Goal: Task Accomplishment & Management: Complete application form

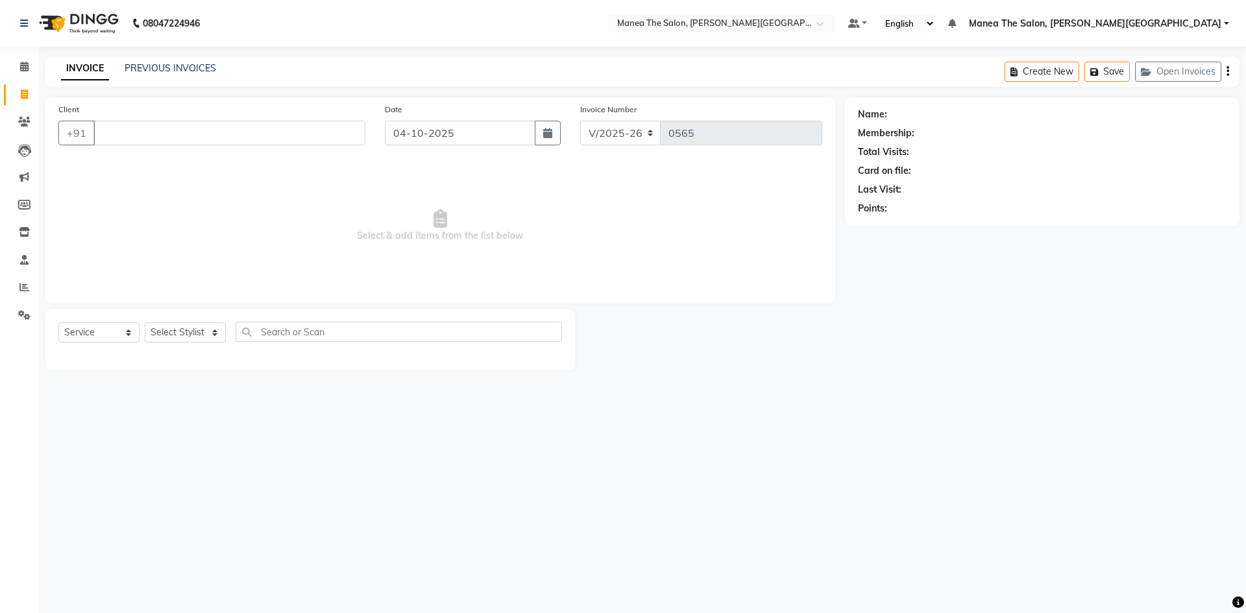
select select "8762"
select select "service"
click at [188, 140] on input "Client" at bounding box center [229, 133] width 272 height 25
type input "9703012568"
click at [323, 138] on span "Add Client" at bounding box center [331, 133] width 51 height 13
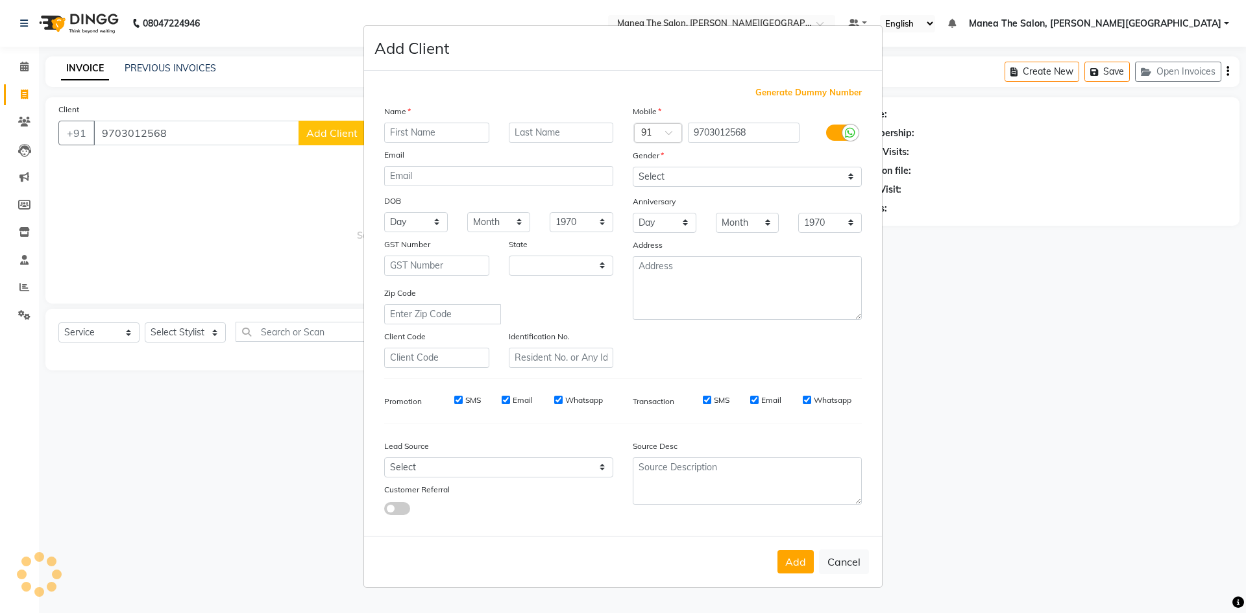
select select "22"
click at [434, 129] on input "text" at bounding box center [436, 133] width 105 height 20
click at [395, 135] on input "nagrujana" at bounding box center [436, 133] width 105 height 20
click at [406, 132] on input "Nagrujana" at bounding box center [436, 133] width 105 height 20
click at [413, 132] on input "Nagarujana" at bounding box center [436, 133] width 105 height 20
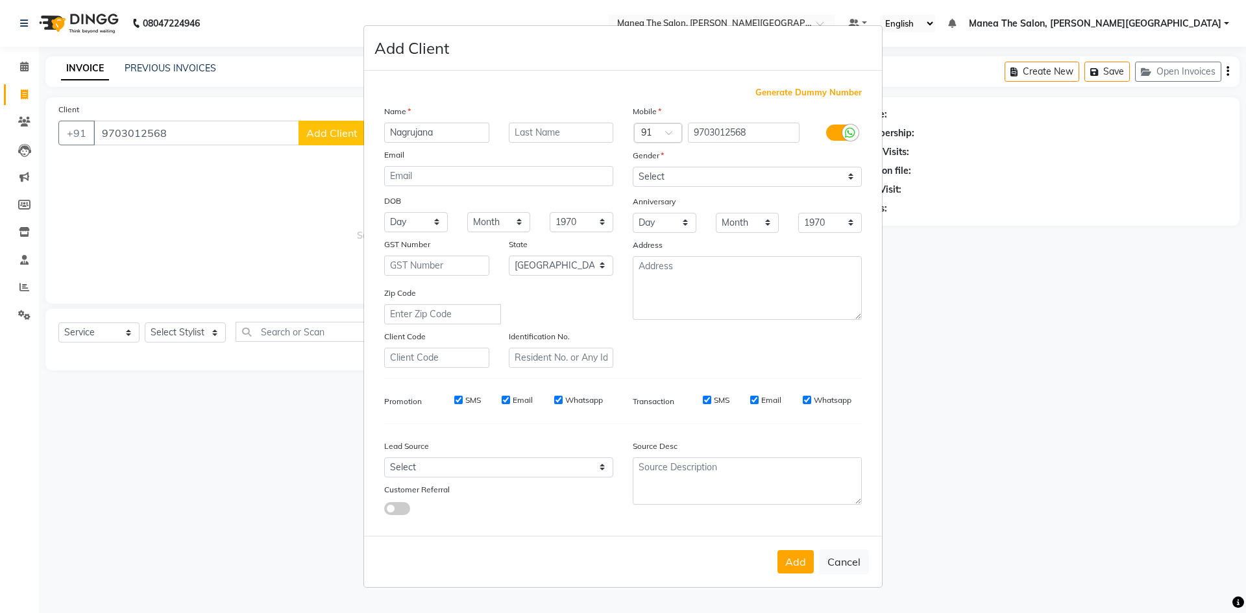
type input "Nagrujana"
click at [600, 262] on select "Select [GEOGRAPHIC_DATA] [GEOGRAPHIC_DATA] [GEOGRAPHIC_DATA] [GEOGRAPHIC_DATA] …" at bounding box center [561, 266] width 105 height 20
select select "36"
click at [509, 256] on select "Select [GEOGRAPHIC_DATA] [GEOGRAPHIC_DATA] [GEOGRAPHIC_DATA] [GEOGRAPHIC_DATA] …" at bounding box center [561, 266] width 105 height 20
click at [694, 178] on select "Select [DEMOGRAPHIC_DATA] [DEMOGRAPHIC_DATA] Other Prefer Not To Say" at bounding box center [747, 177] width 229 height 20
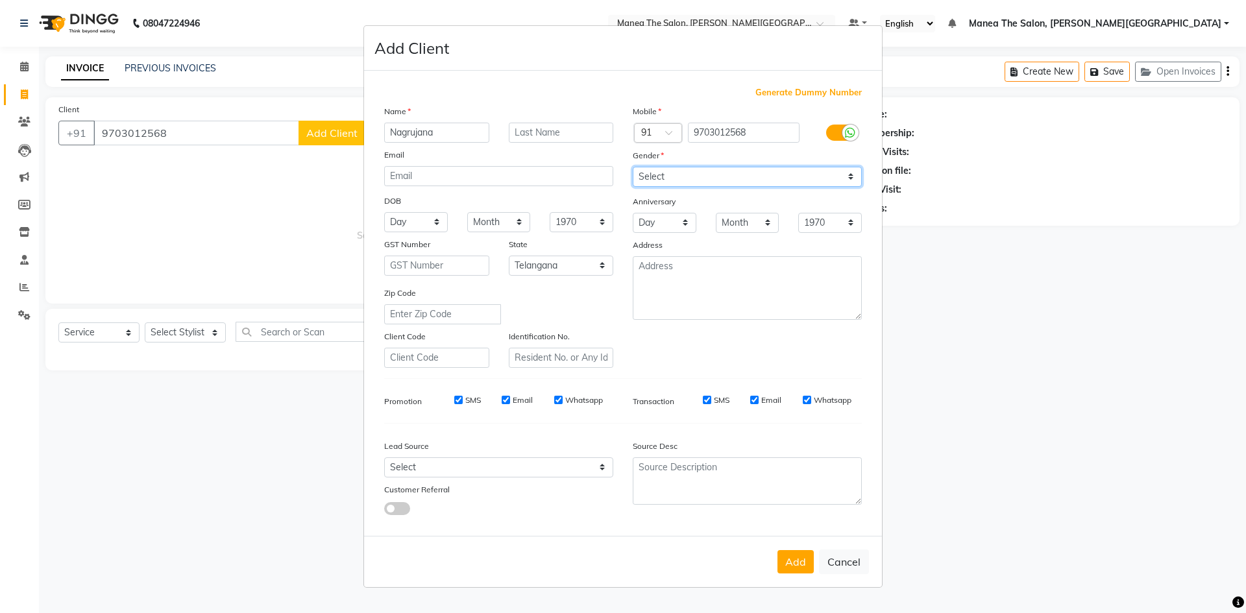
select select "[DEMOGRAPHIC_DATA]"
click at [633, 167] on select "Select [DEMOGRAPHIC_DATA] [DEMOGRAPHIC_DATA] Other Prefer Not To Say" at bounding box center [747, 177] width 229 height 20
click at [798, 561] on button "Add" at bounding box center [796, 561] width 36 height 23
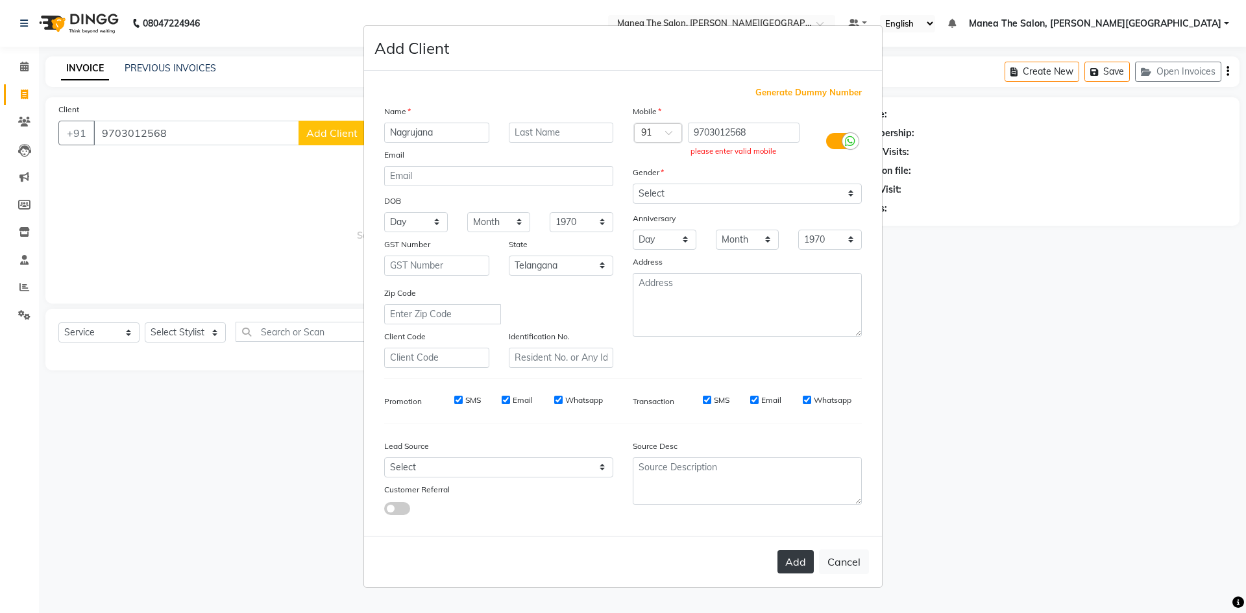
click at [796, 559] on button "Add" at bounding box center [796, 561] width 36 height 23
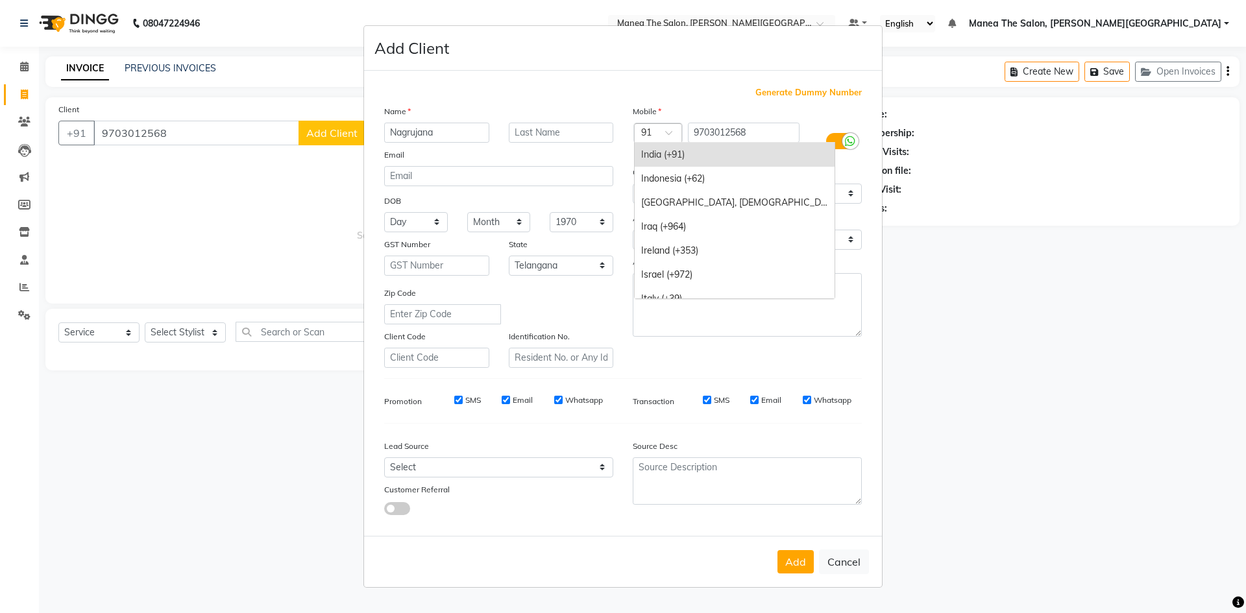
click at [663, 129] on div at bounding box center [658, 134] width 47 height 14
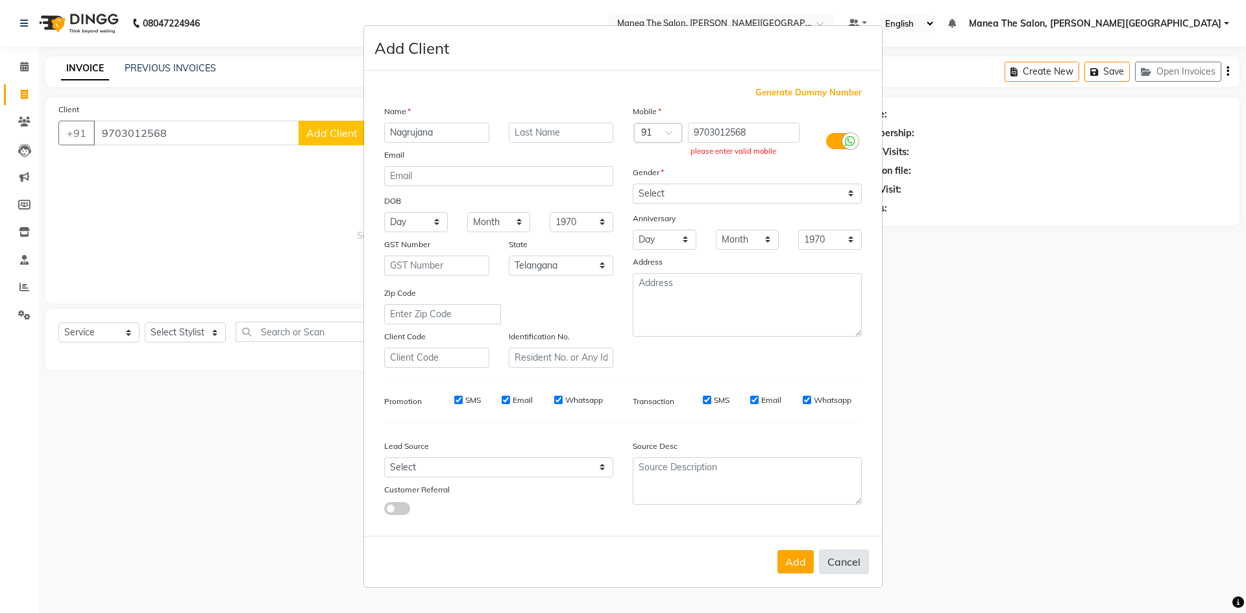
click at [834, 562] on button "Cancel" at bounding box center [844, 562] width 50 height 25
select select
select select "null"
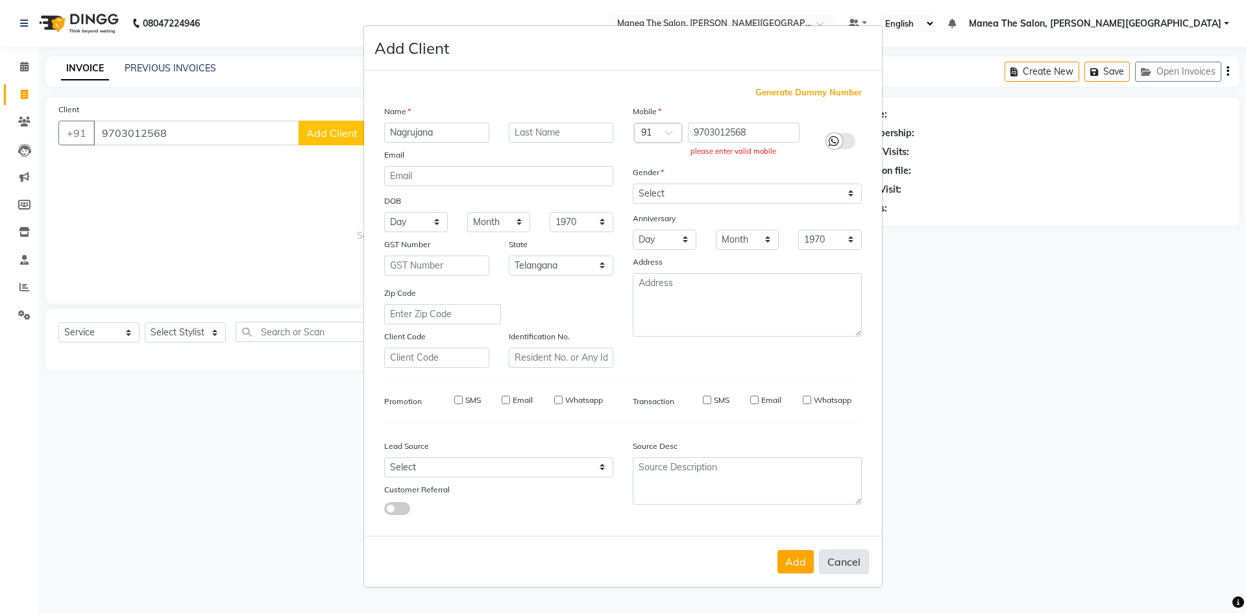
select select
checkbox input "false"
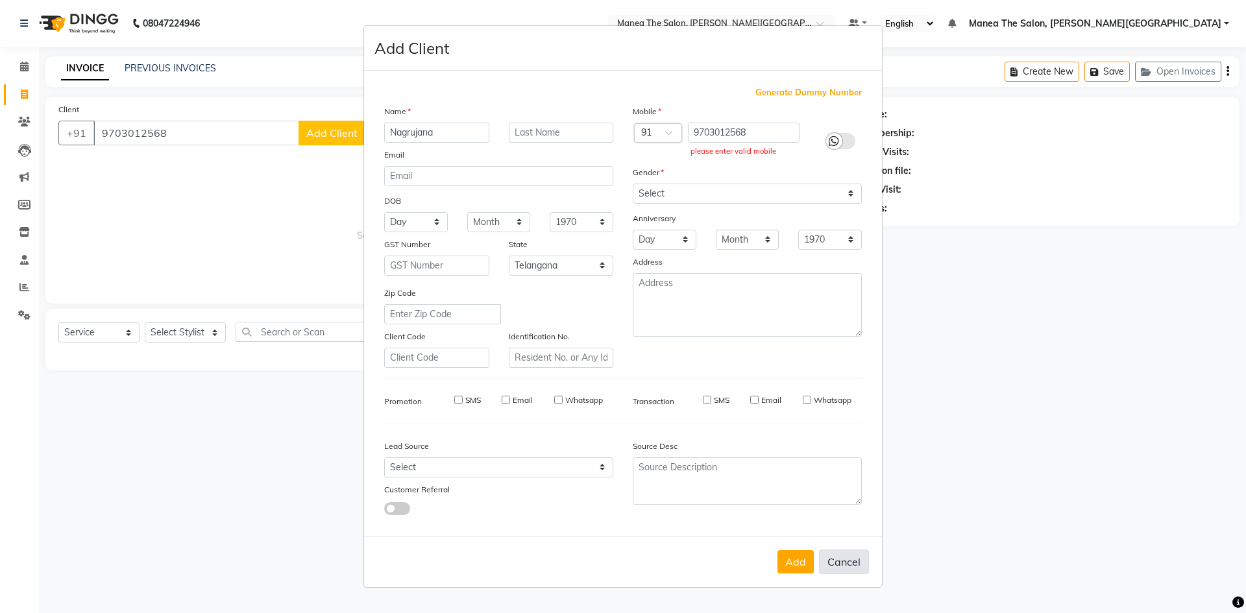
checkbox input "false"
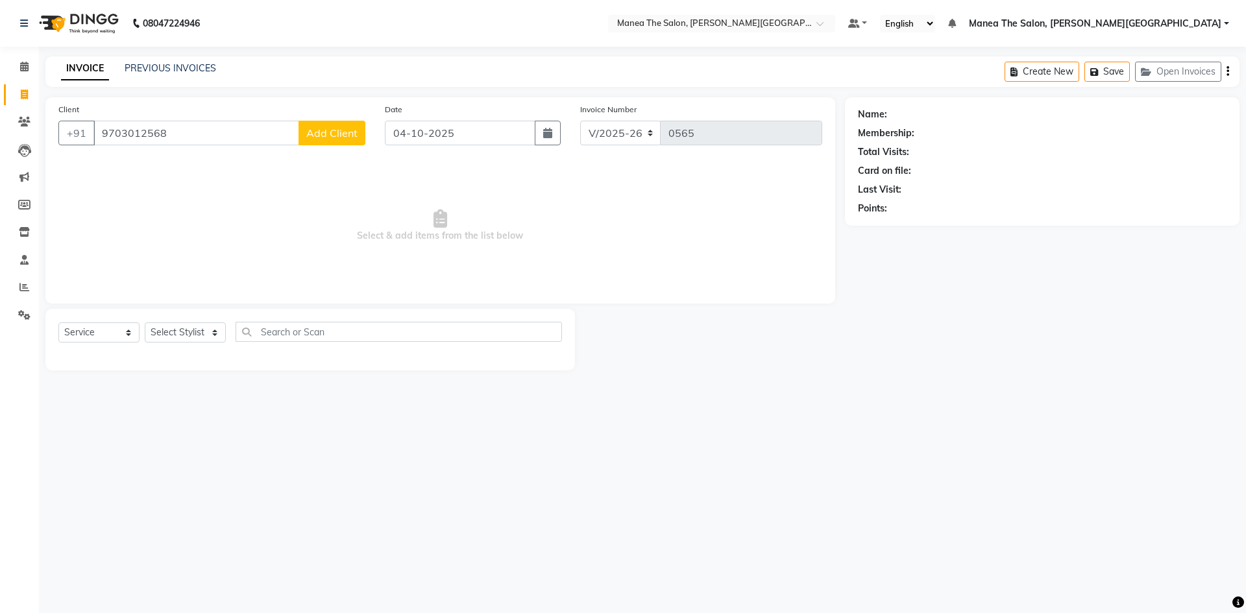
click at [319, 138] on span "Add Client" at bounding box center [331, 133] width 51 height 13
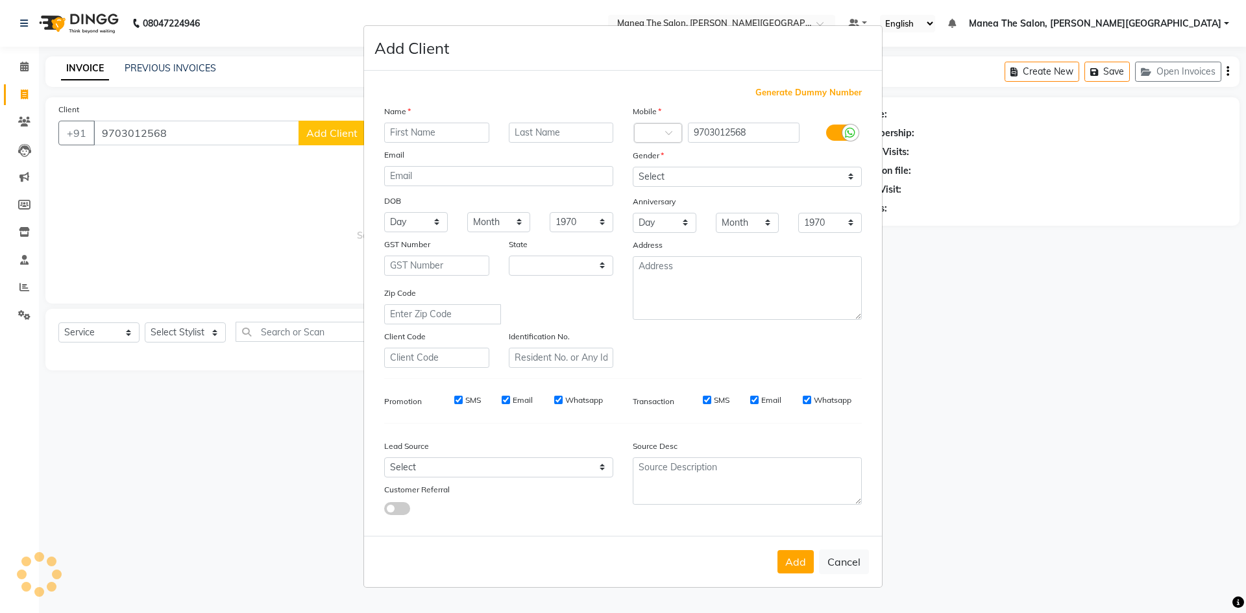
select select "22"
click at [421, 135] on input "text" at bounding box center [436, 133] width 105 height 20
click at [294, 182] on ngb-modal-window "Add Client Generate Dummy Number Name Email DOB Day 01 02 03 04 05 06 07 08 09 …" at bounding box center [623, 306] width 1246 height 613
click at [840, 556] on button "Cancel" at bounding box center [844, 562] width 50 height 25
select select
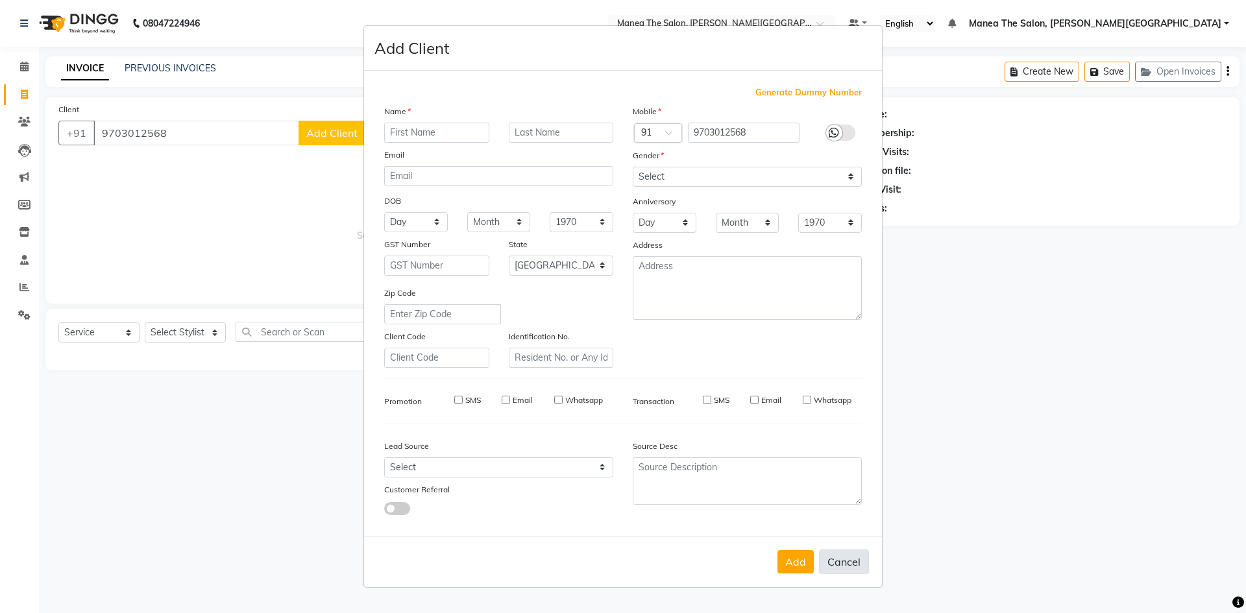
select select
select select "null"
select select
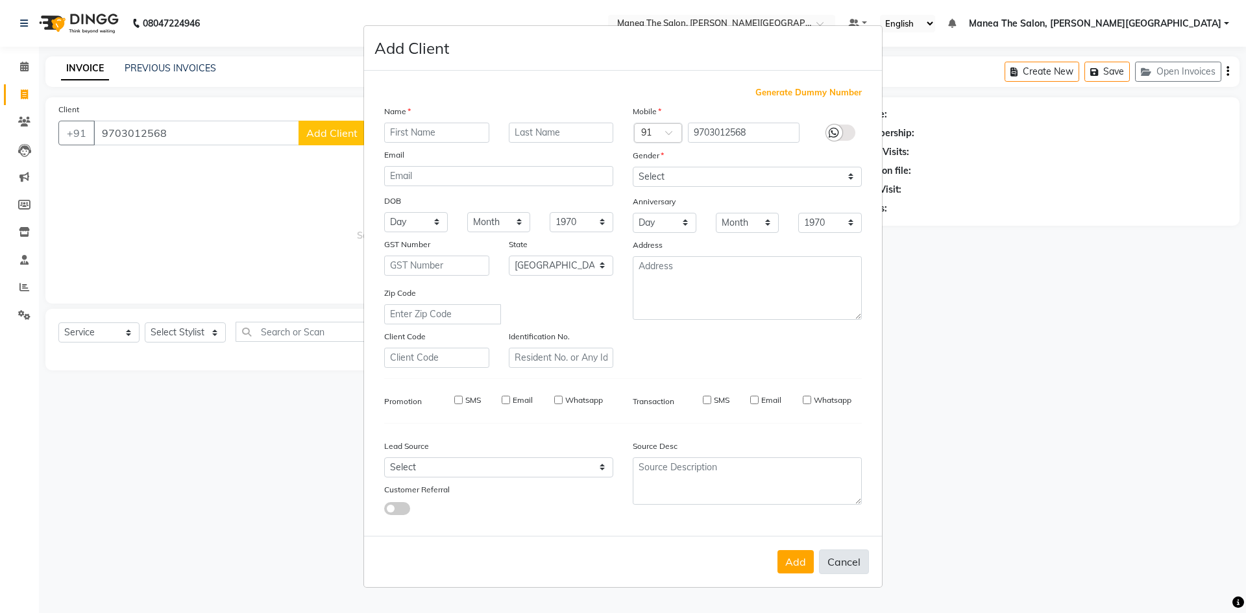
select select
checkbox input "false"
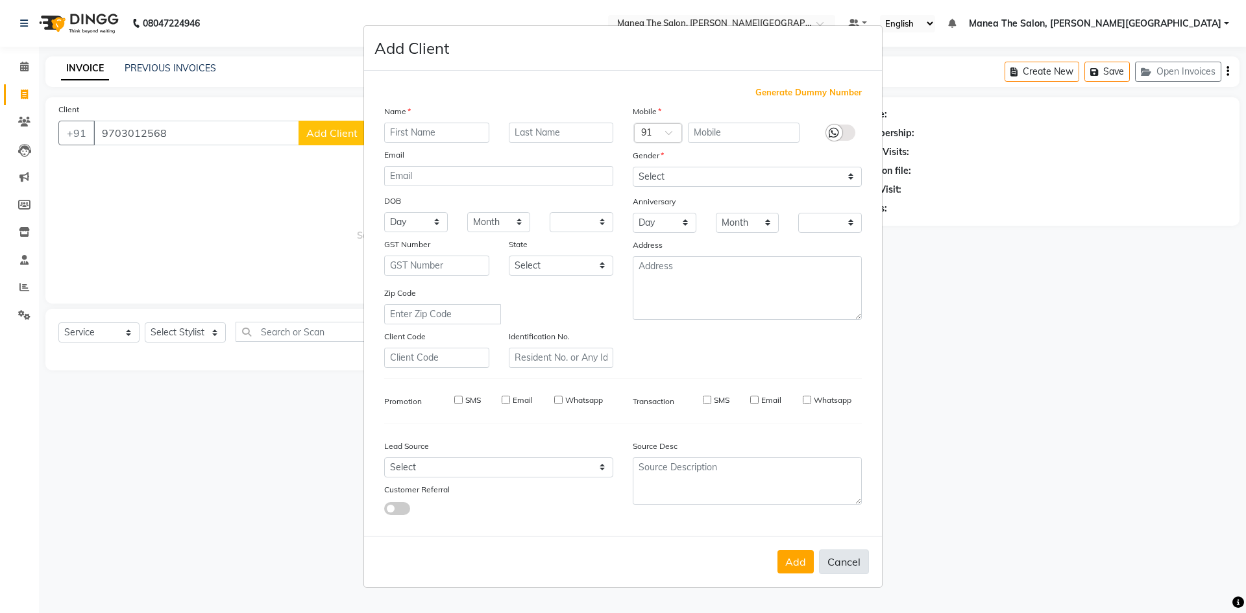
checkbox input "false"
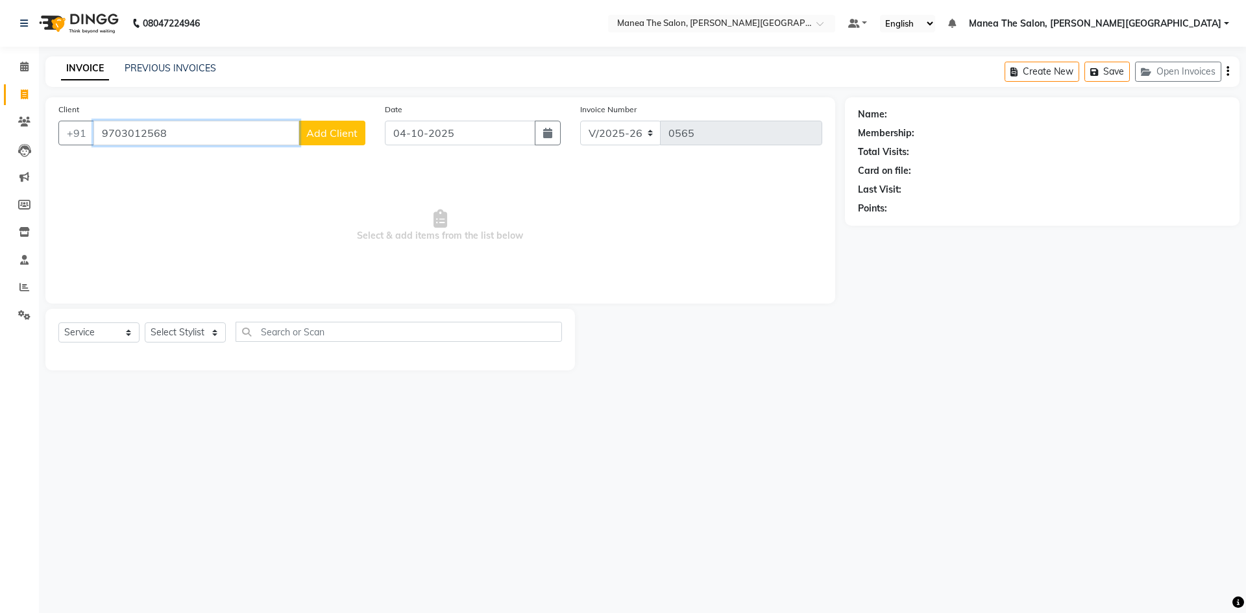
click at [174, 136] on input "9703012568" at bounding box center [196, 133] width 206 height 25
type input "9703012568"
click at [343, 130] on span "Add Client" at bounding box center [331, 133] width 51 height 13
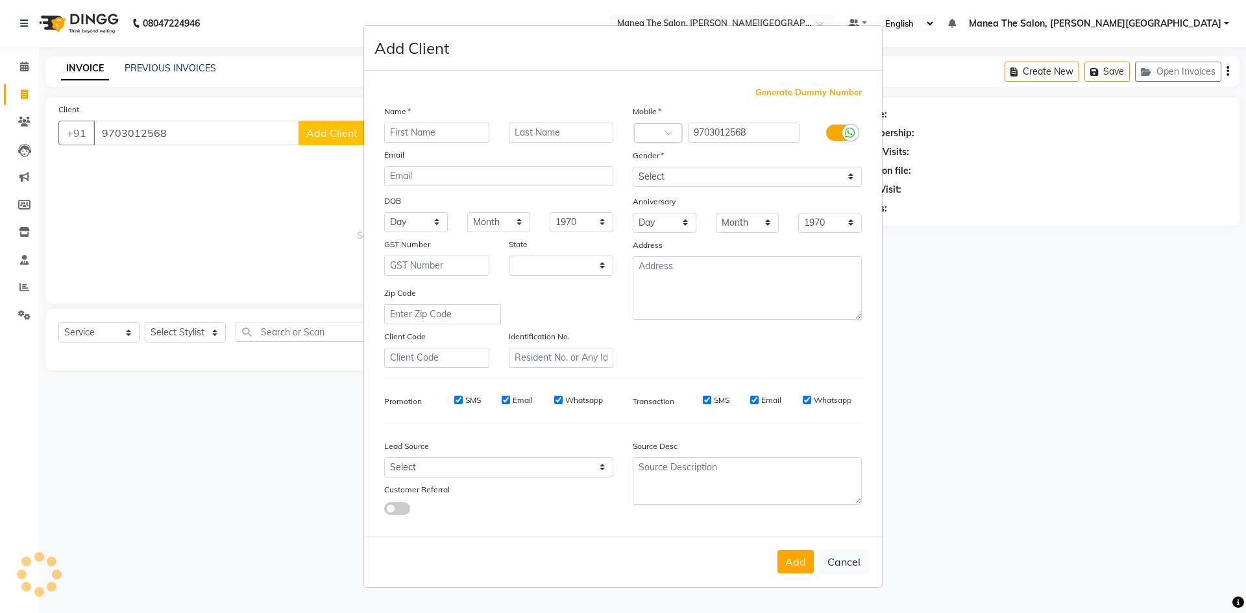
select select "22"
click at [393, 129] on input "nagrujana" at bounding box center [436, 133] width 105 height 20
type input "Nagrujana"
click at [600, 264] on select "Select [GEOGRAPHIC_DATA] [GEOGRAPHIC_DATA] [GEOGRAPHIC_DATA] [GEOGRAPHIC_DATA] …" at bounding box center [561, 266] width 105 height 20
select select "36"
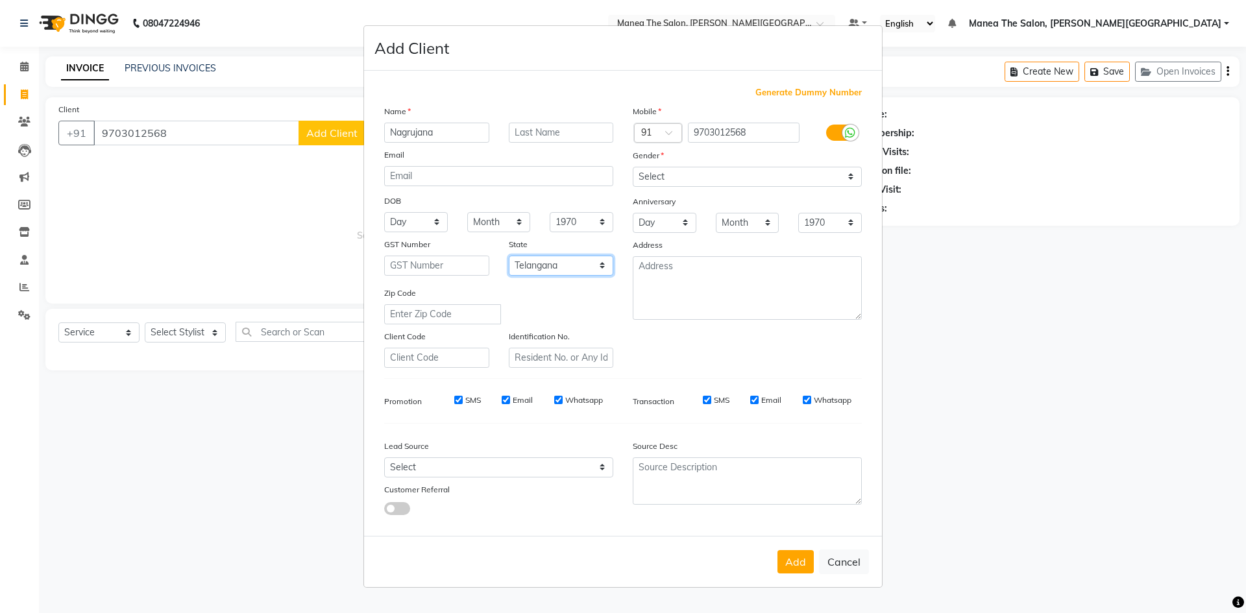
click at [509, 256] on select "Select [GEOGRAPHIC_DATA] [GEOGRAPHIC_DATA] [GEOGRAPHIC_DATA] [GEOGRAPHIC_DATA] …" at bounding box center [561, 266] width 105 height 20
click at [830, 174] on select "Select [DEMOGRAPHIC_DATA] [DEMOGRAPHIC_DATA] Other Prefer Not To Say" at bounding box center [747, 177] width 229 height 20
select select "[DEMOGRAPHIC_DATA]"
click at [633, 167] on select "Select [DEMOGRAPHIC_DATA] [DEMOGRAPHIC_DATA] Other Prefer Not To Say" at bounding box center [747, 177] width 229 height 20
click at [798, 562] on button "Add" at bounding box center [796, 561] width 36 height 23
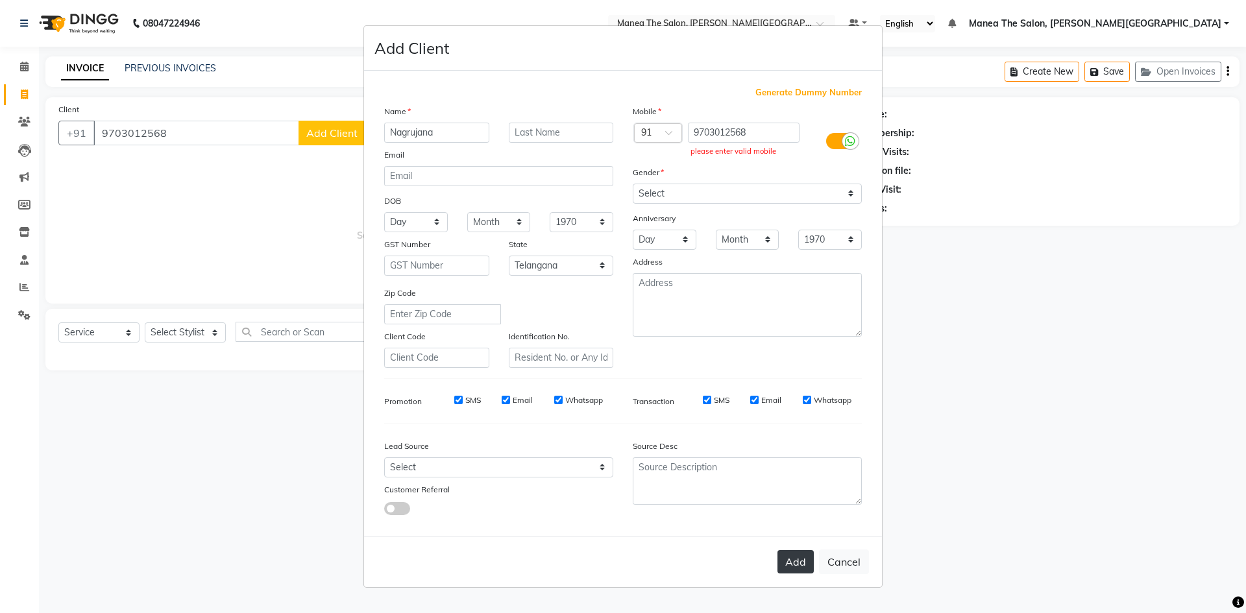
click at [790, 565] on button "Add" at bounding box center [796, 561] width 36 height 23
click at [672, 126] on div "Country Code × 91" at bounding box center [658, 132] width 48 height 19
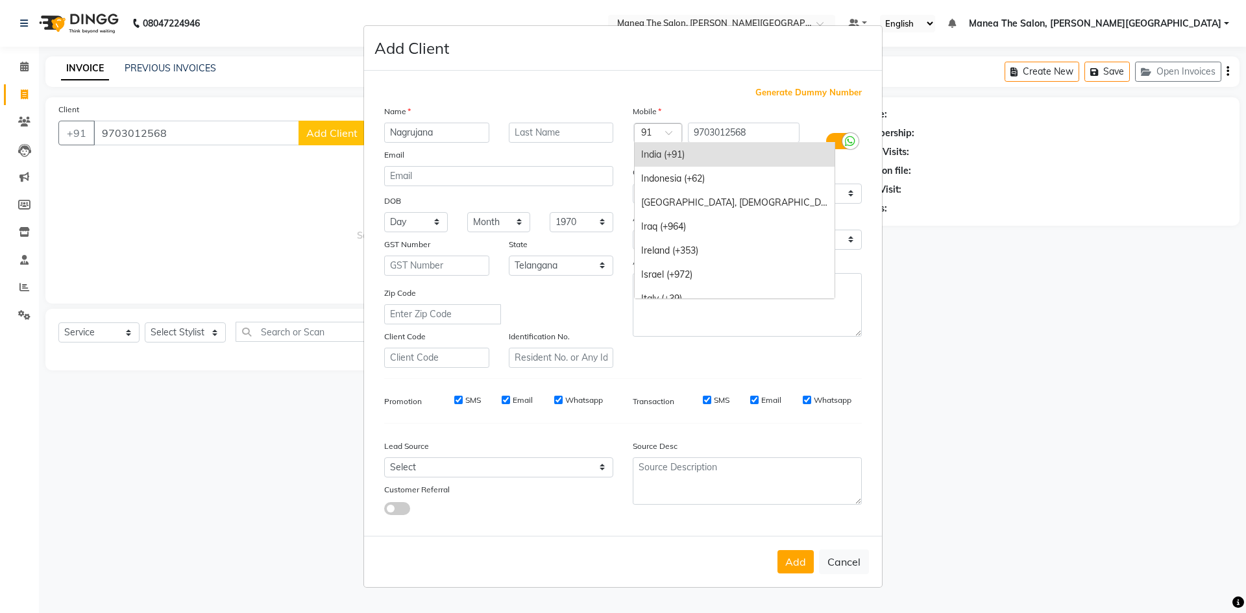
click at [665, 150] on div "India (+91)" at bounding box center [735, 155] width 200 height 24
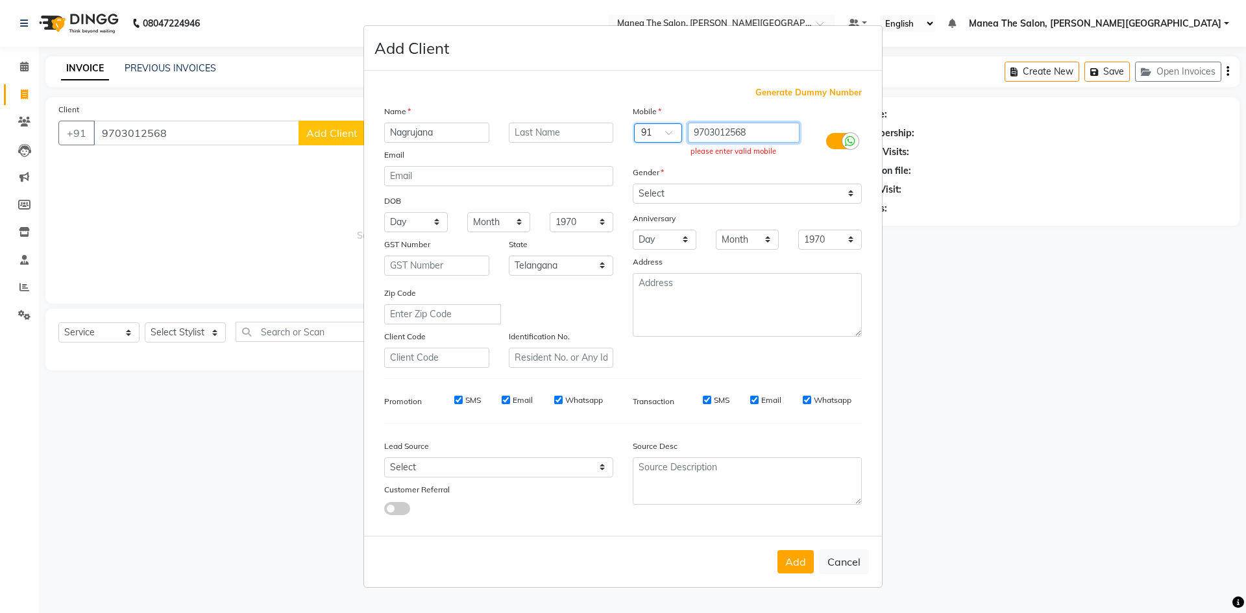
click at [781, 137] on input "9703012568" at bounding box center [744, 133] width 112 height 20
type input "9"
type input "9515424885"
click at [795, 571] on button "Add" at bounding box center [796, 561] width 36 height 23
click at [796, 565] on button "Add" at bounding box center [796, 561] width 36 height 23
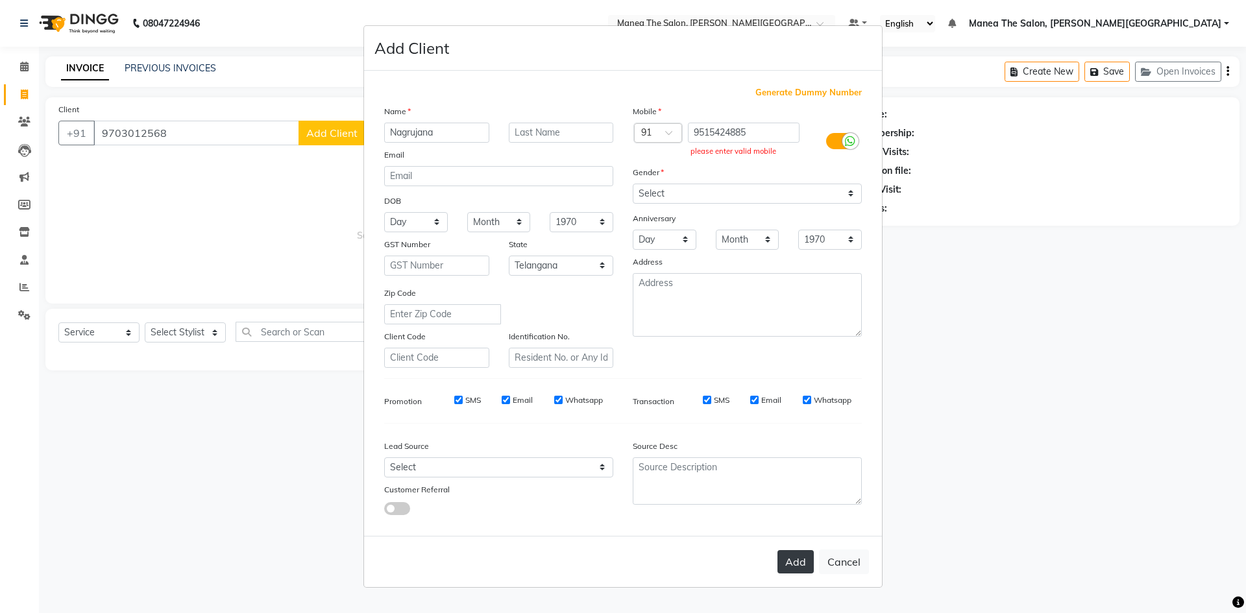
click at [797, 565] on button "Add" at bounding box center [796, 561] width 36 height 23
click at [798, 563] on button "Add" at bounding box center [796, 561] width 36 height 23
click at [669, 141] on span at bounding box center [673, 137] width 16 height 14
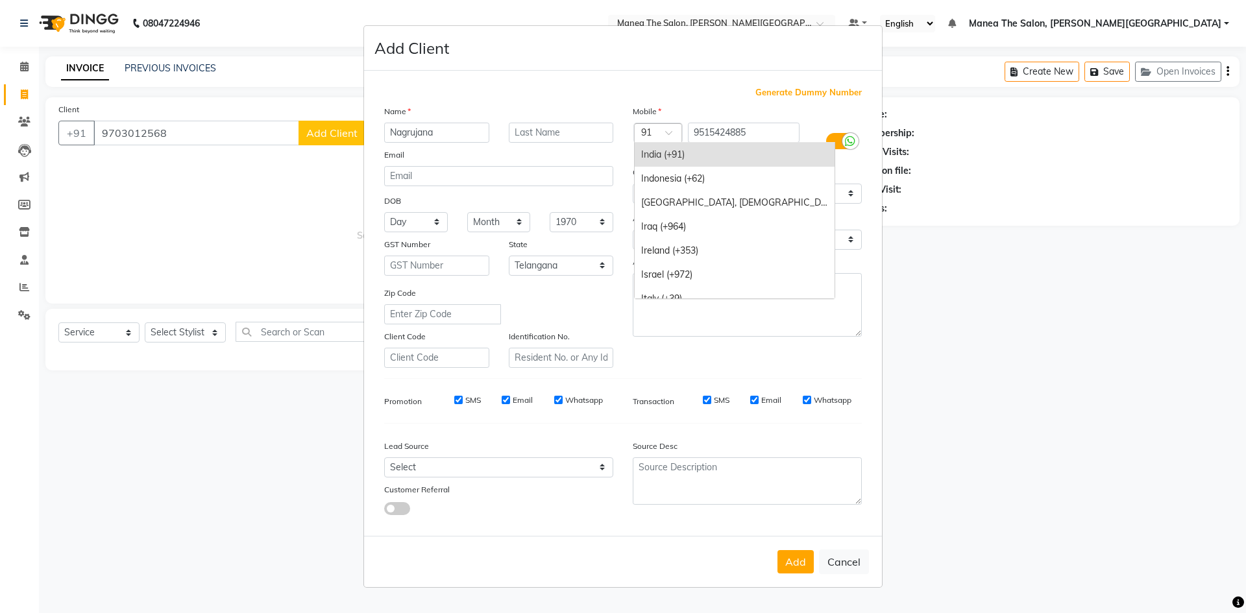
click at [670, 131] on span at bounding box center [673, 137] width 16 height 14
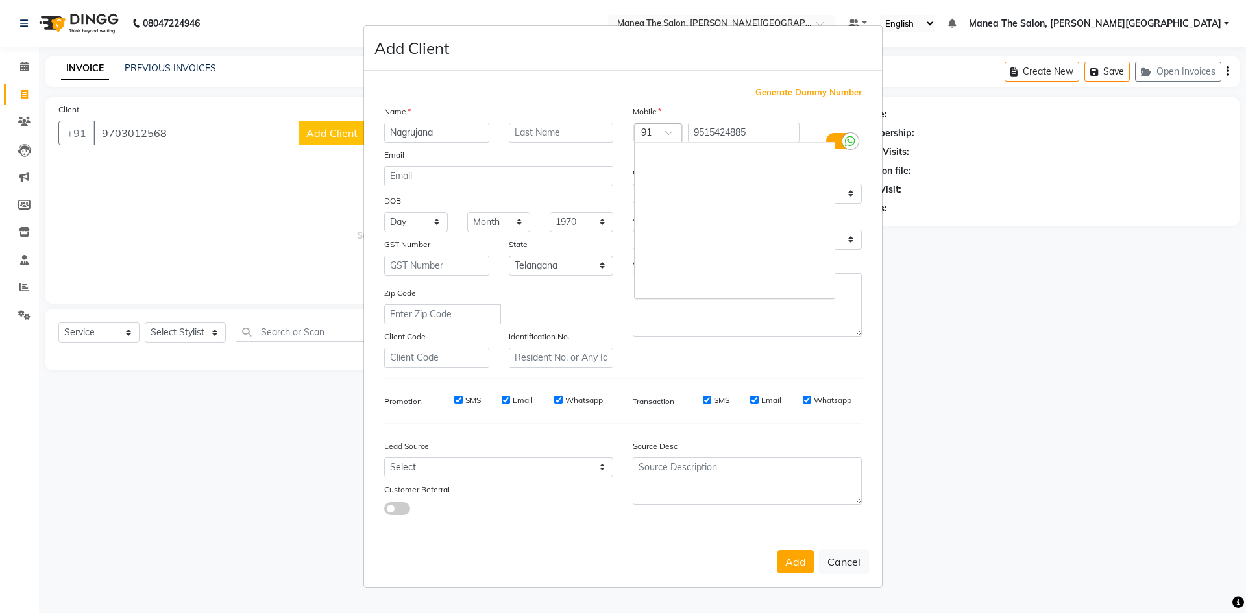
click at [652, 132] on div at bounding box center [658, 134] width 47 height 14
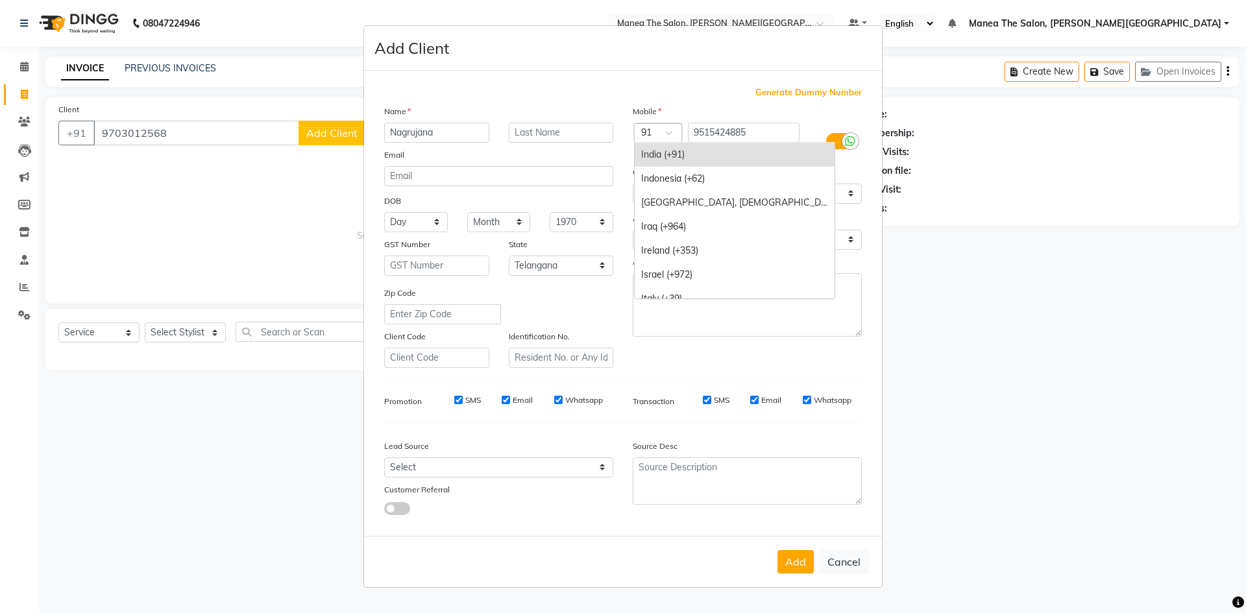
click at [735, 149] on div "India (+91)" at bounding box center [735, 155] width 200 height 24
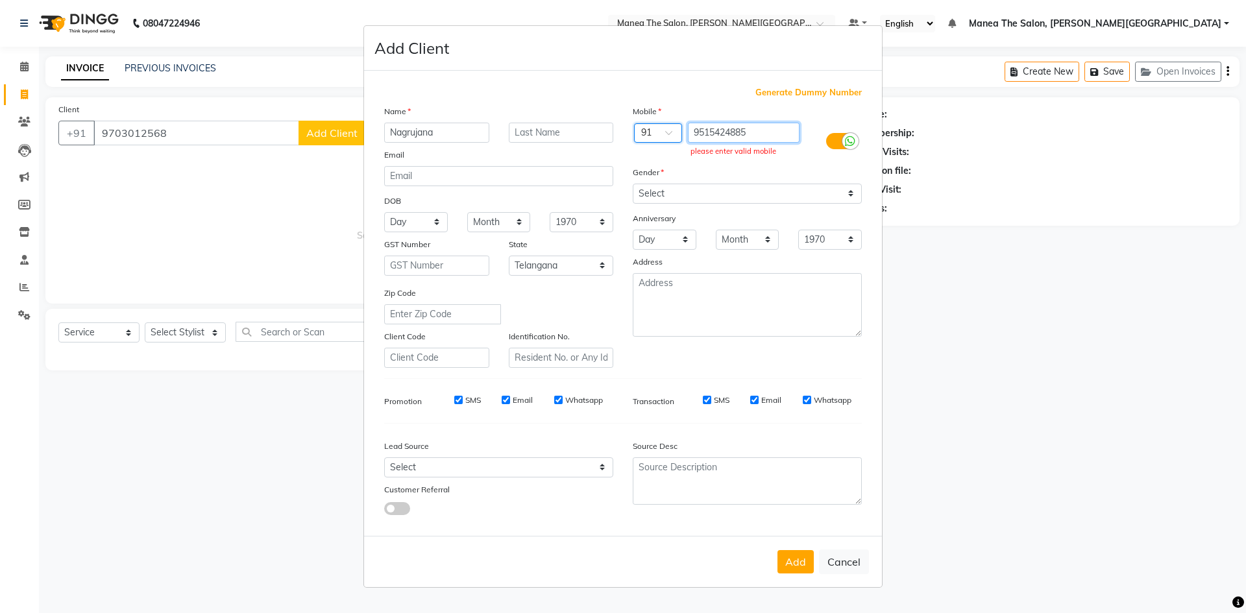
click at [748, 134] on input "9515424885" at bounding box center [744, 133] width 112 height 20
click at [840, 143] on label at bounding box center [840, 141] width 29 height 16
click at [0, 0] on input "checkbox" at bounding box center [0, 0] width 0 height 0
click at [840, 143] on div at bounding box center [834, 141] width 16 height 16
click at [0, 0] on input "checkbox" at bounding box center [0, 0] width 0 height 0
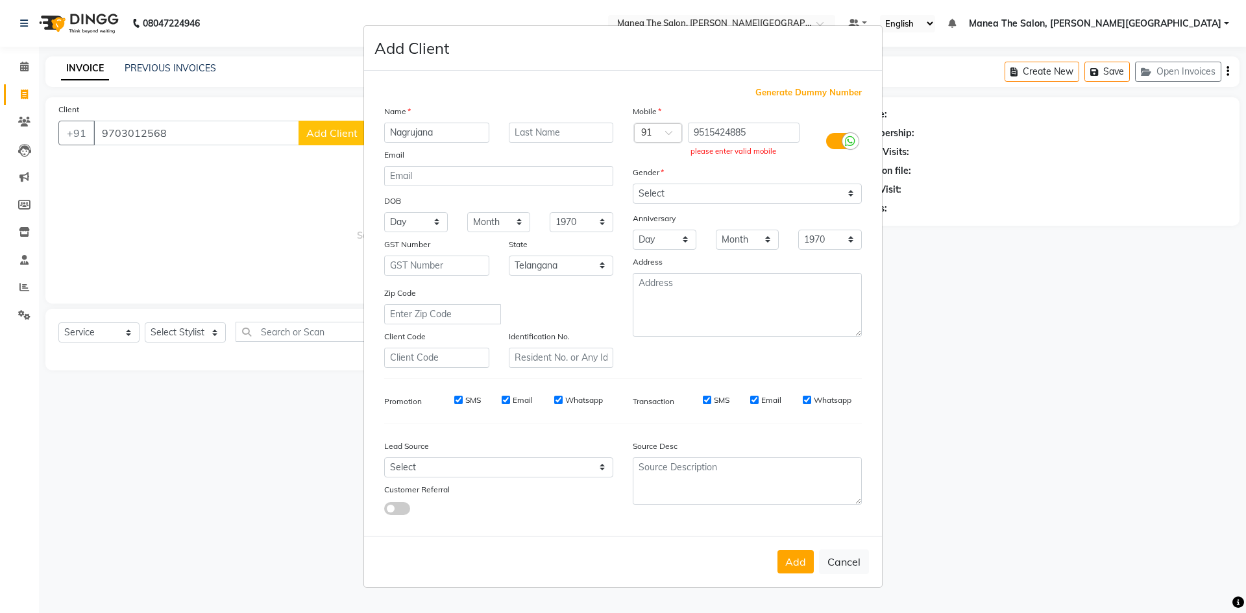
click at [761, 155] on div "please enter valid mobile" at bounding box center [744, 151] width 106 height 11
drag, startPoint x: 804, startPoint y: 564, endPoint x: 811, endPoint y: 563, distance: 7.2
click at [805, 564] on button "Add" at bounding box center [796, 561] width 36 height 23
click at [813, 563] on button "Add" at bounding box center [796, 561] width 36 height 23
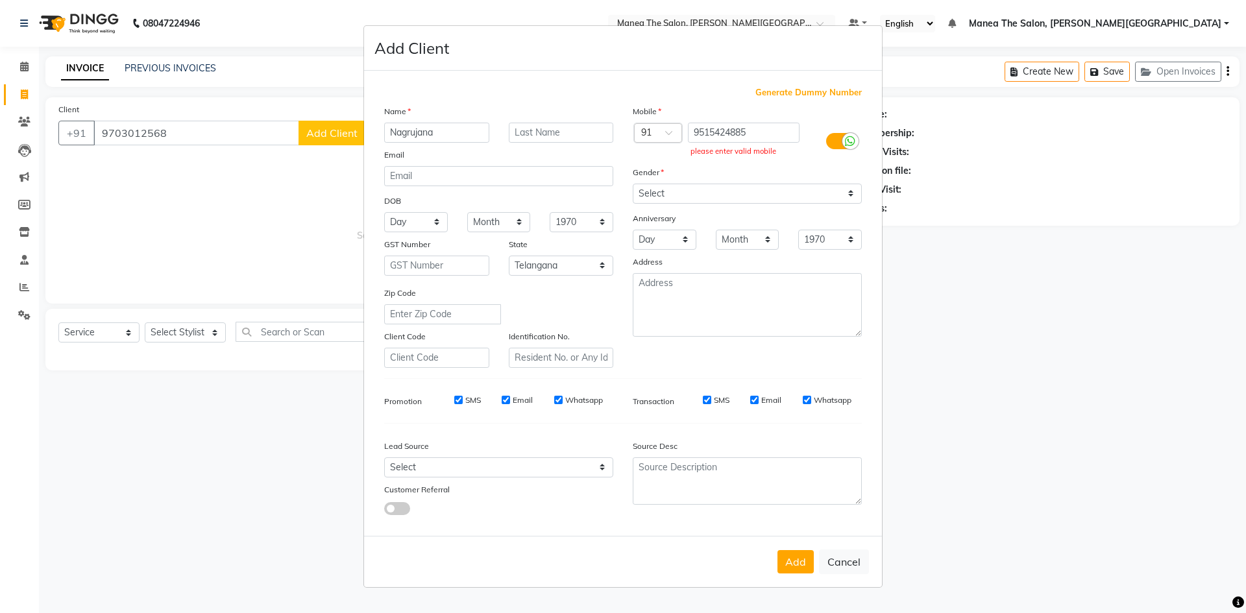
click at [287, 244] on ngb-modal-window "Add Client Generate Dummy Number Name Nagrujana Email DOB Day 01 02 03 04 05 06…" at bounding box center [623, 306] width 1246 height 613
click at [853, 565] on button "Cancel" at bounding box center [844, 562] width 50 height 25
select select
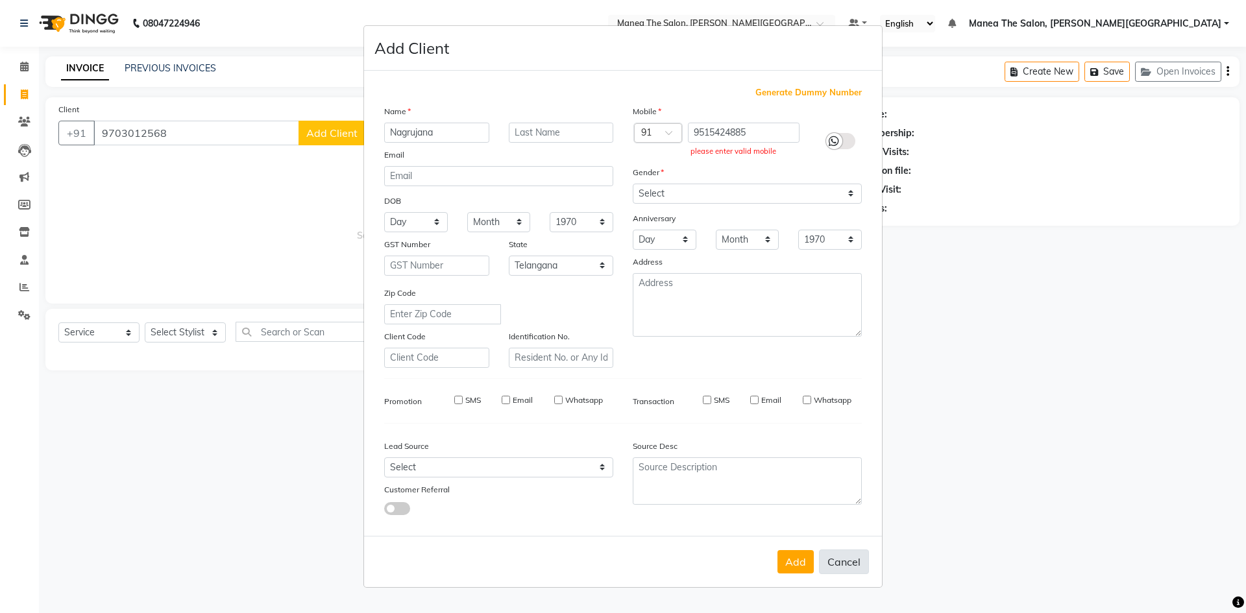
select select "null"
select select
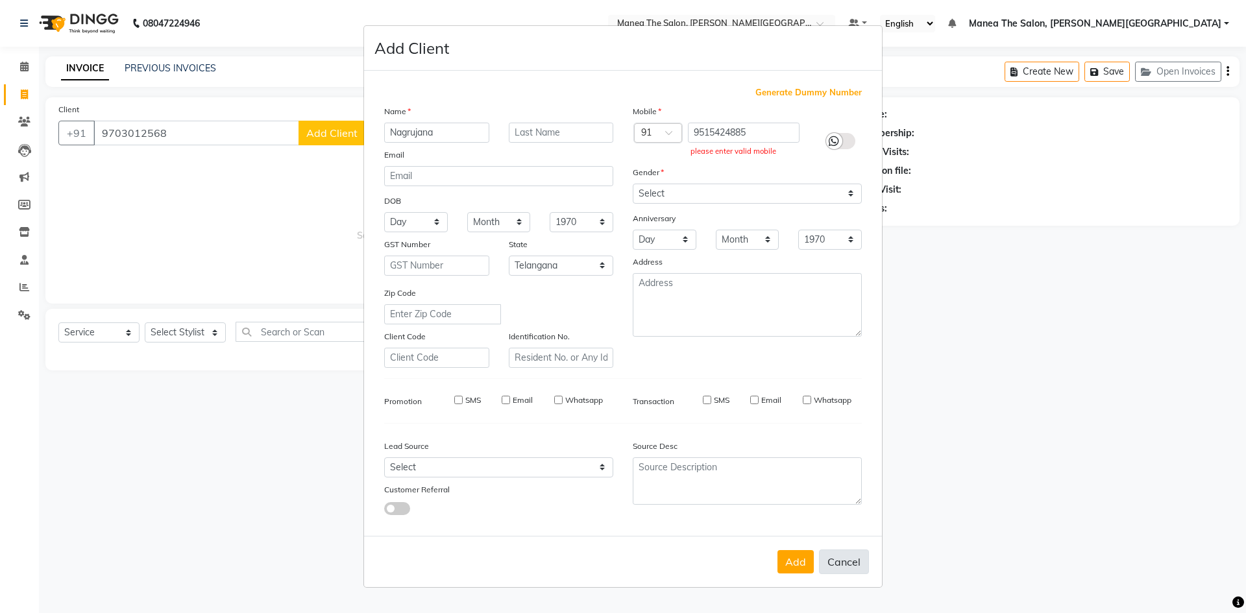
checkbox input "false"
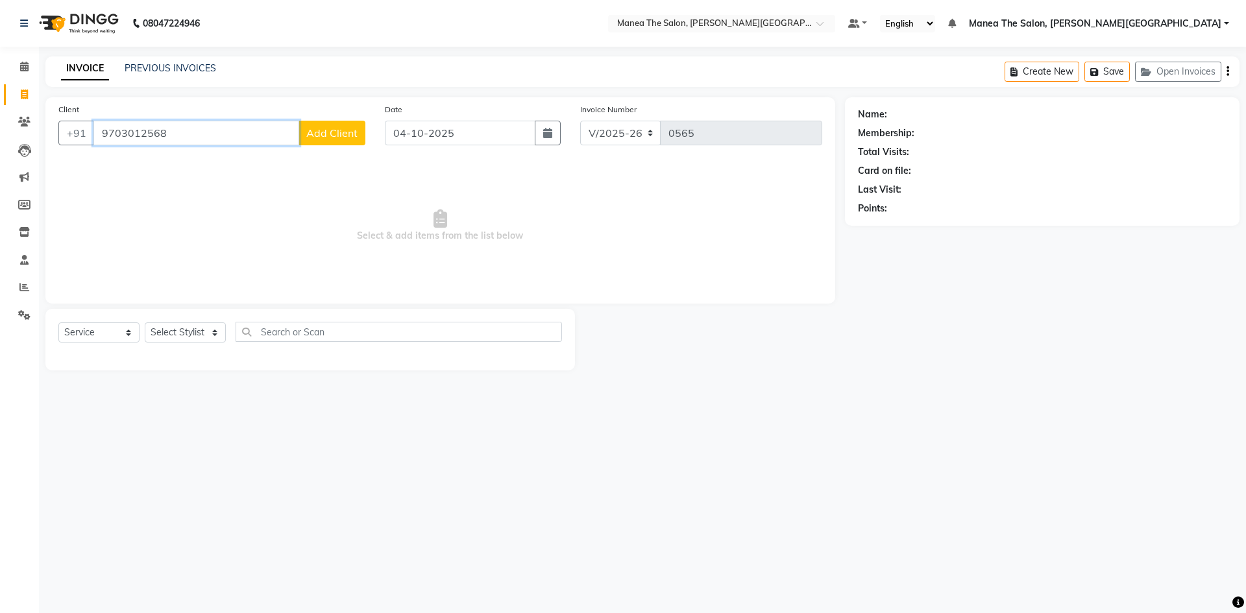
click at [267, 130] on input "9703012568" at bounding box center [196, 133] width 206 height 25
type input "9"
type input "9703012568"
click at [339, 135] on span "Add Client" at bounding box center [331, 133] width 51 height 13
select select "22"
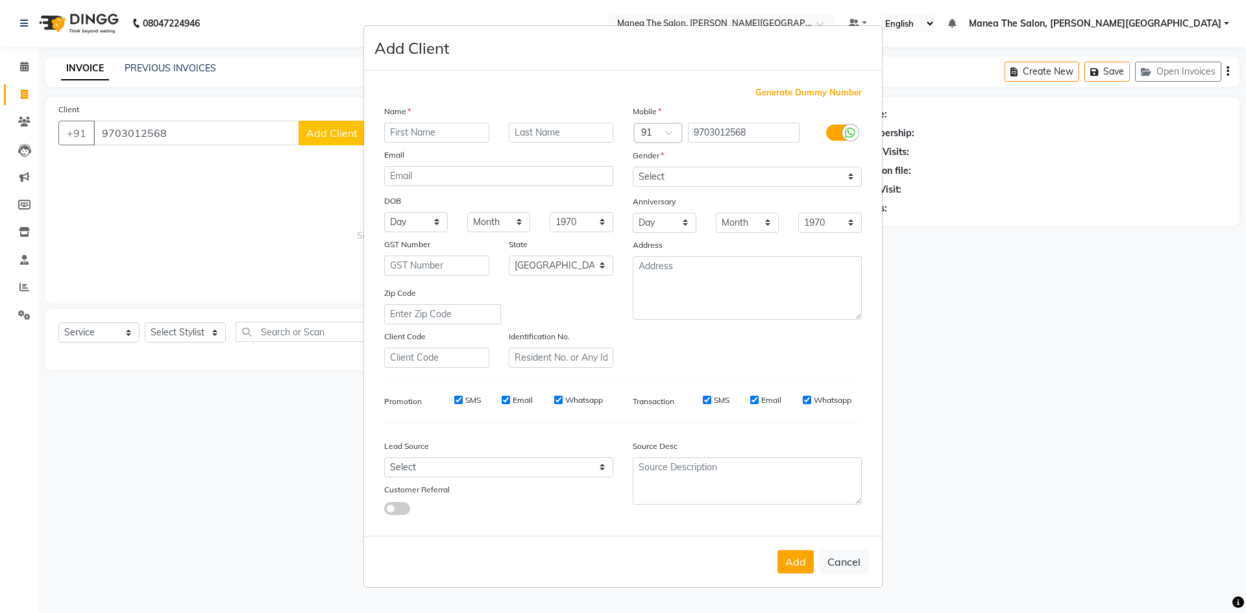
click at [425, 138] on input "text" at bounding box center [436, 133] width 105 height 20
type input "nagrujana"
click at [816, 182] on select "Select [DEMOGRAPHIC_DATA] [DEMOGRAPHIC_DATA] Other Prefer Not To Say" at bounding box center [747, 177] width 229 height 20
select select "[DEMOGRAPHIC_DATA]"
click at [633, 167] on select "Select [DEMOGRAPHIC_DATA] [DEMOGRAPHIC_DATA] Other Prefer Not To Say" at bounding box center [747, 177] width 229 height 20
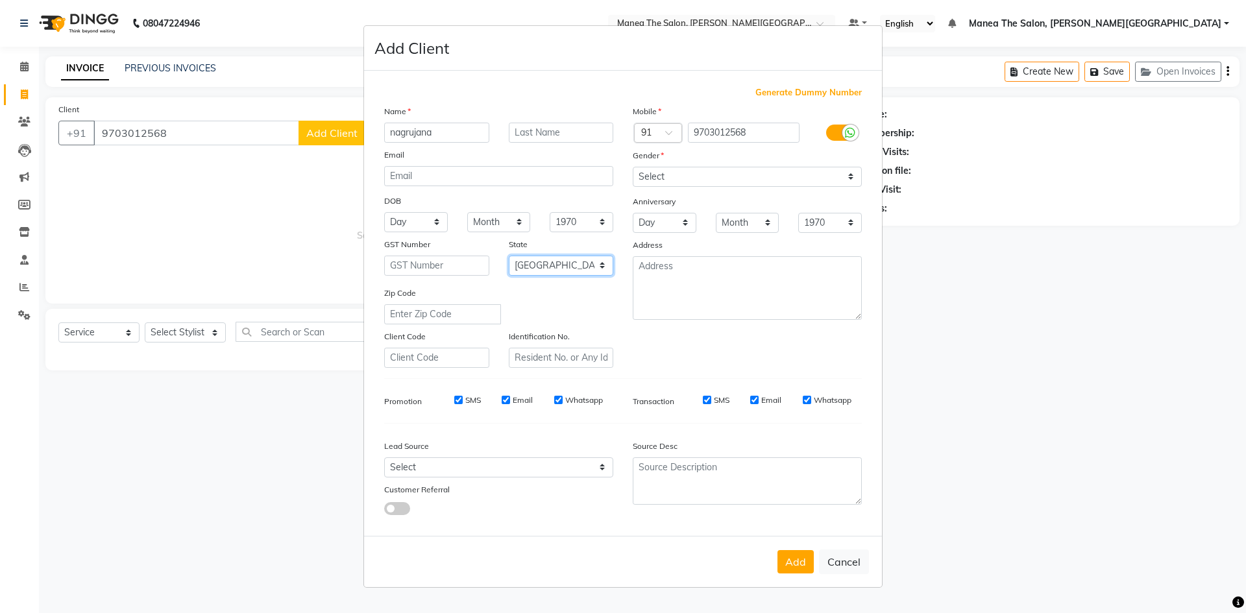
click at [585, 269] on select "Select [GEOGRAPHIC_DATA] [GEOGRAPHIC_DATA] [GEOGRAPHIC_DATA] [GEOGRAPHIC_DATA] …" at bounding box center [561, 266] width 105 height 20
select select "36"
click at [509, 256] on select "Select [GEOGRAPHIC_DATA] [GEOGRAPHIC_DATA] [GEOGRAPHIC_DATA] [GEOGRAPHIC_DATA] …" at bounding box center [561, 266] width 105 height 20
click at [788, 565] on button "Add" at bounding box center [796, 561] width 36 height 23
select select
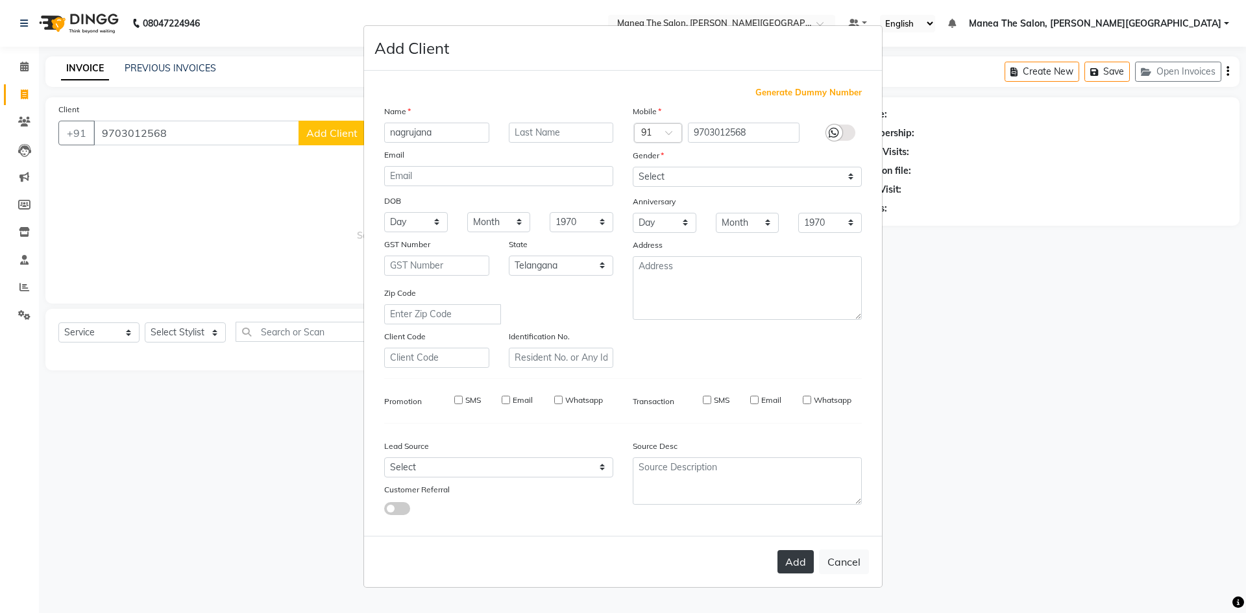
select select
select select "null"
select select
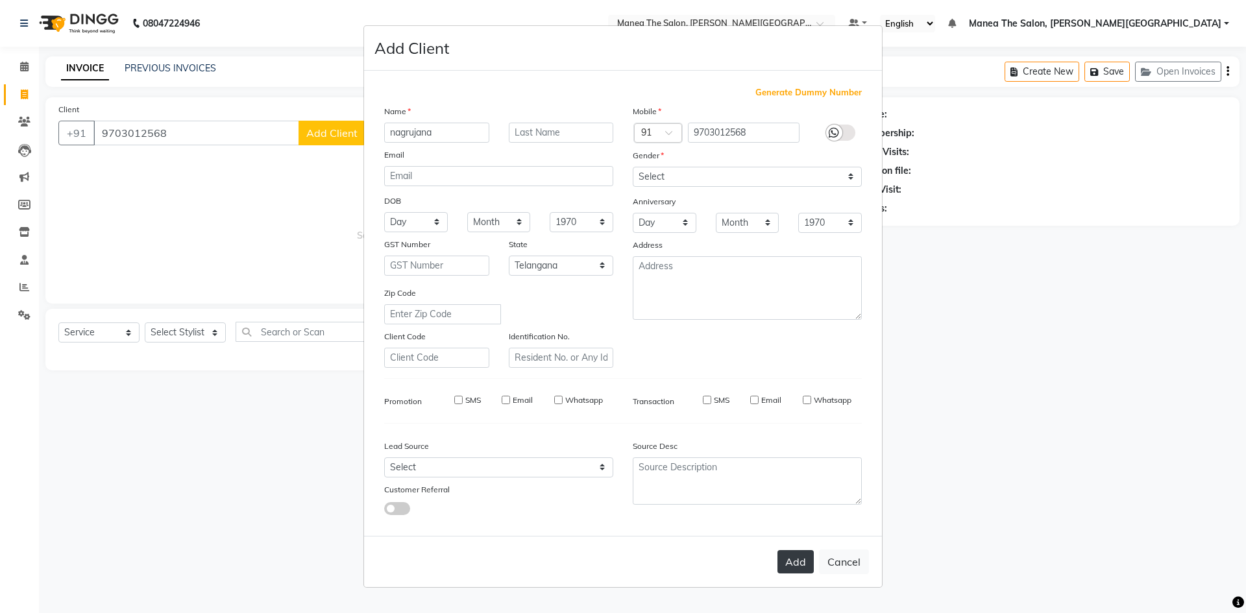
select select
checkbox input "false"
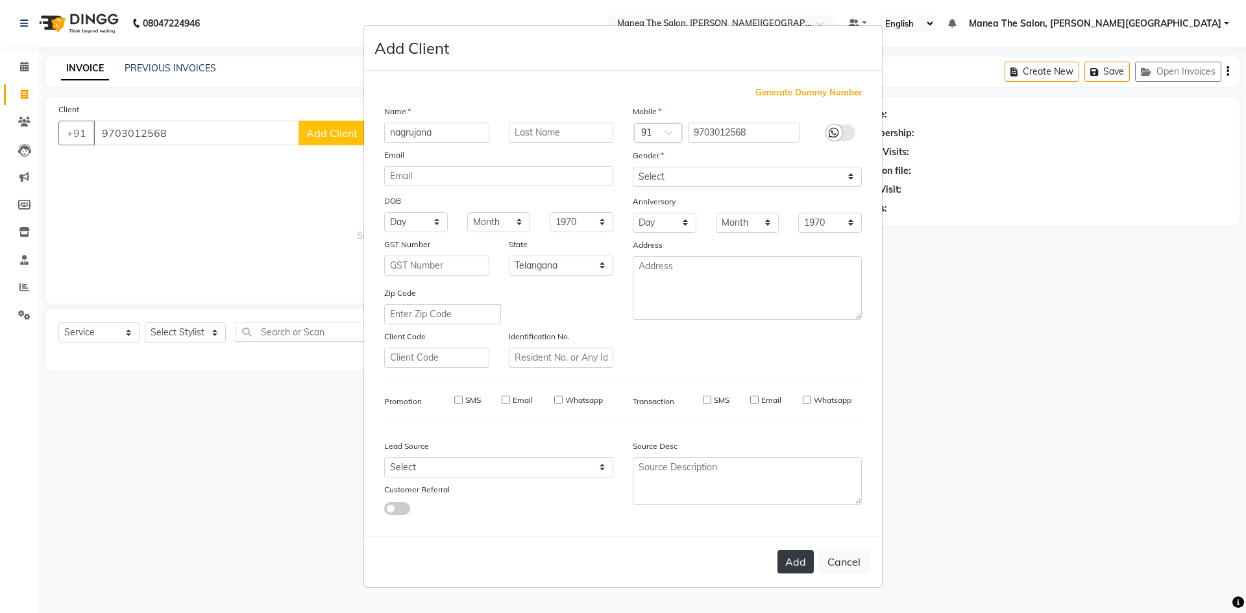
checkbox input "false"
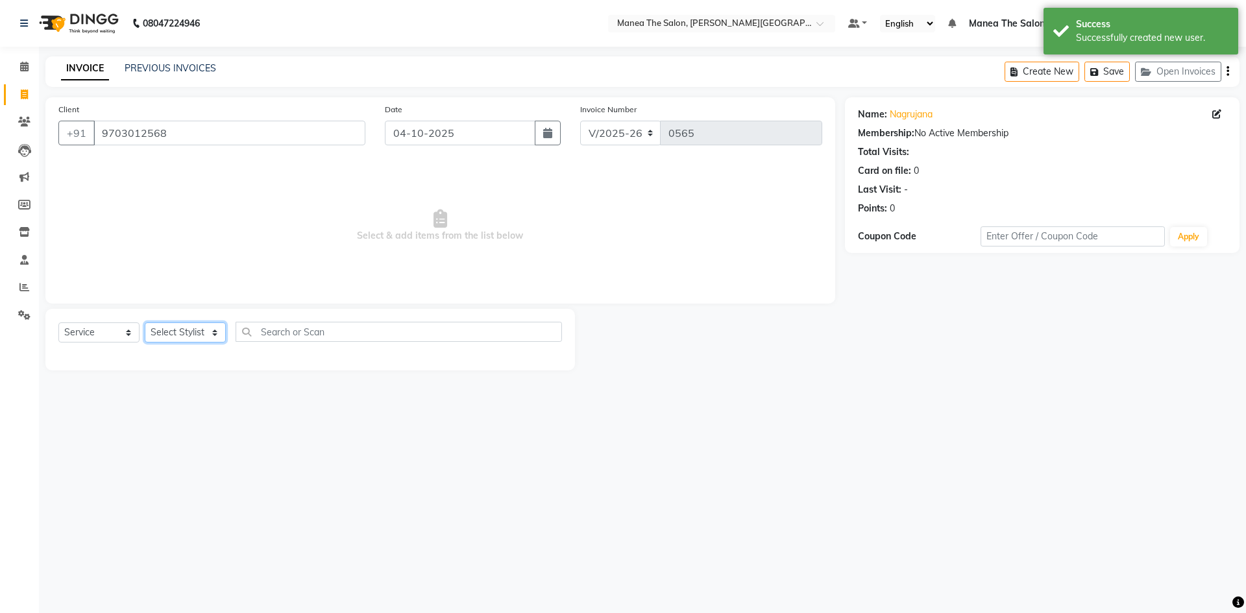
click at [207, 331] on select "Select Stylist [PERSON_NAME] Manager [PERSON_NAME] [PERSON_NAME] [PERSON_NAME] …" at bounding box center [185, 333] width 81 height 20
select select "89491"
click at [145, 323] on select "Select Stylist [PERSON_NAME] Manager [PERSON_NAME] [PERSON_NAME] [PERSON_NAME] …" at bounding box center [185, 333] width 81 height 20
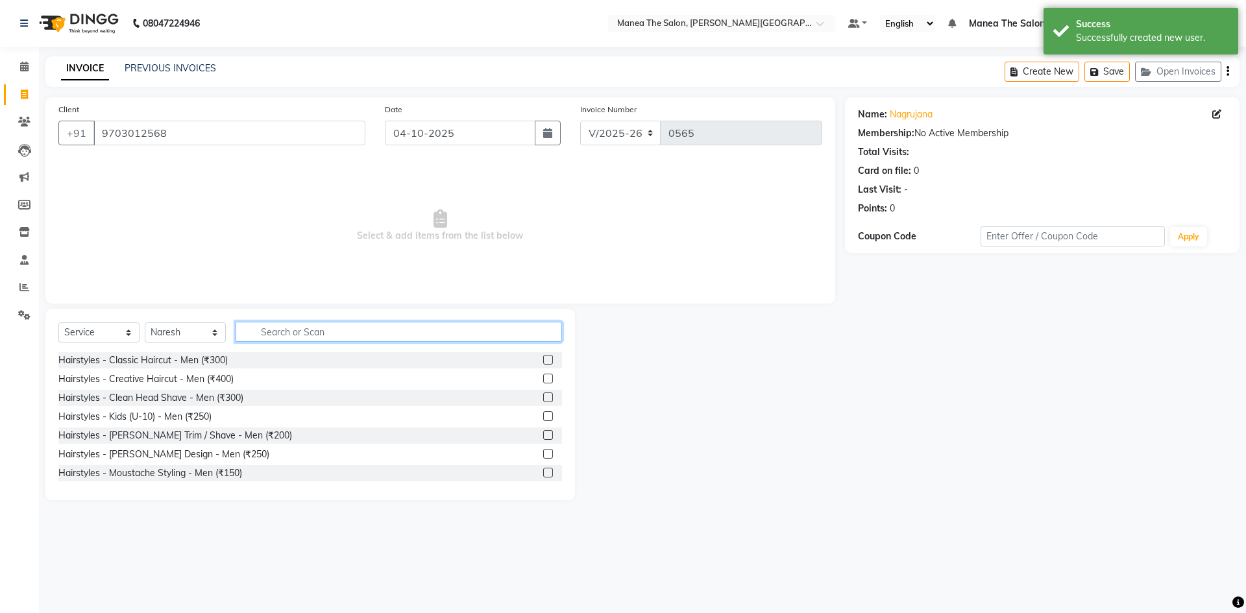
click at [317, 332] on input "text" at bounding box center [399, 332] width 326 height 20
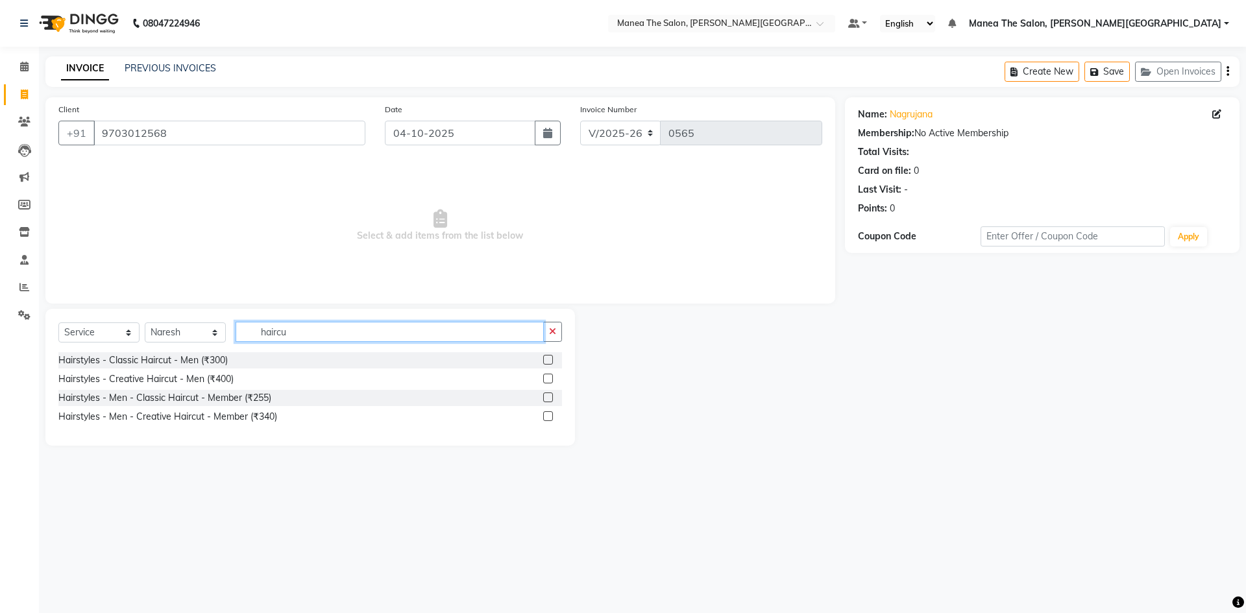
type input "haircu"
click at [546, 358] on label at bounding box center [548, 360] width 10 height 10
click at [546, 358] on input "checkbox" at bounding box center [547, 360] width 8 height 8
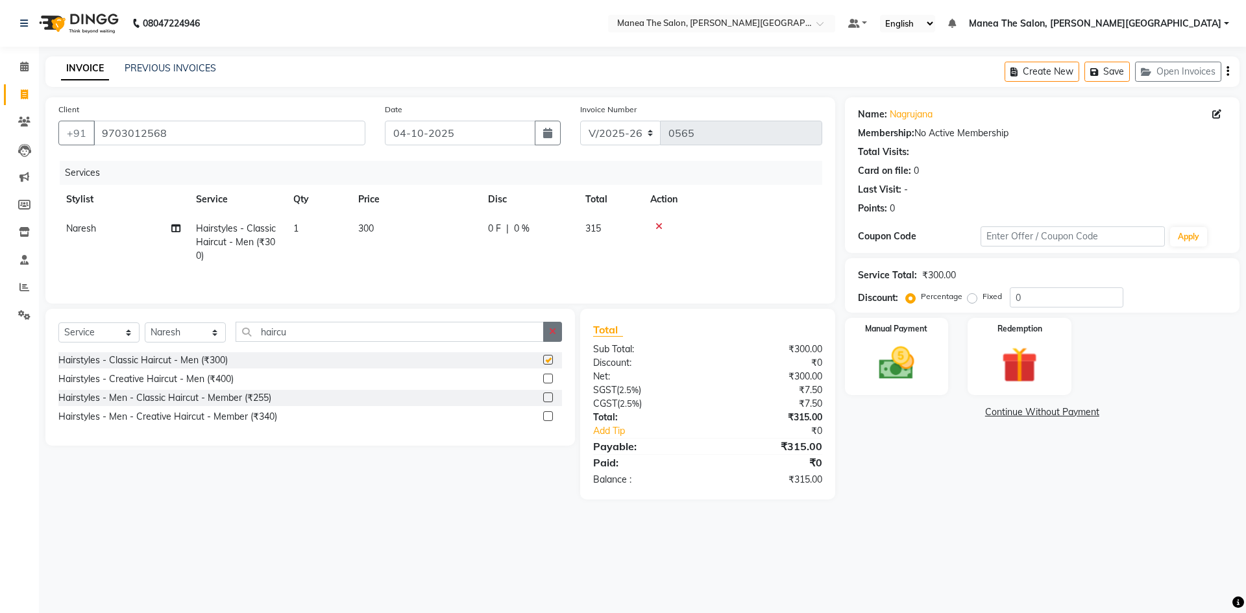
checkbox input "false"
click at [548, 336] on button "button" at bounding box center [552, 332] width 19 height 20
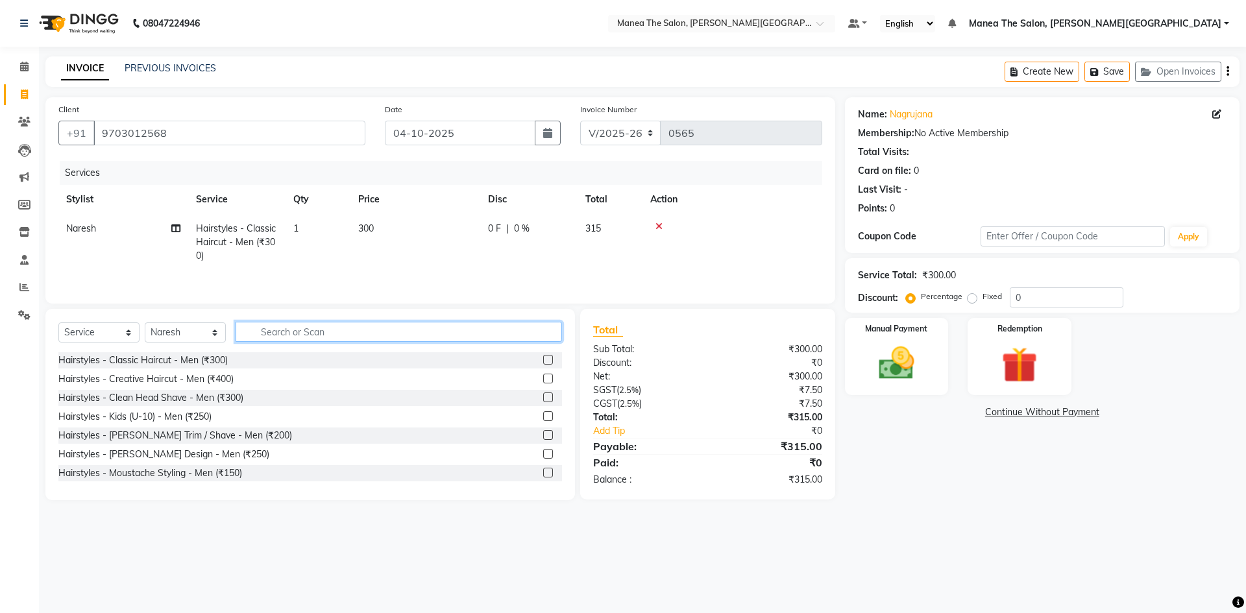
click at [529, 336] on input "text" at bounding box center [399, 332] width 326 height 20
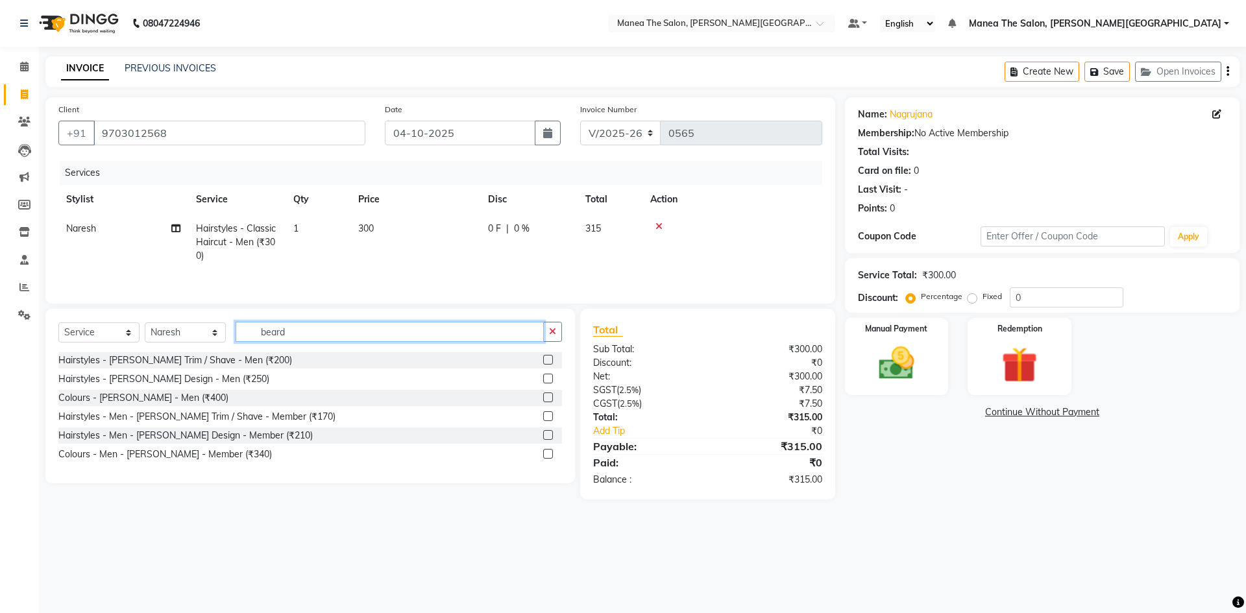
type input "beard"
click at [546, 362] on label at bounding box center [548, 360] width 10 height 10
click at [546, 362] on input "checkbox" at bounding box center [547, 360] width 8 height 8
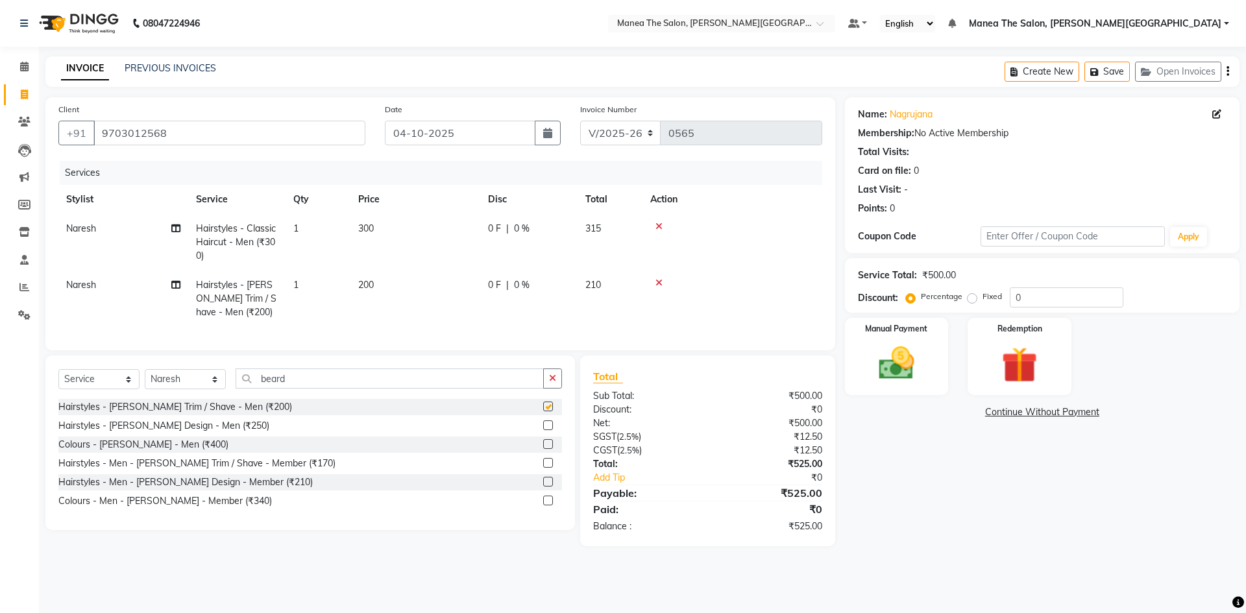
checkbox input "false"
click at [913, 367] on img at bounding box center [896, 363] width 60 height 43
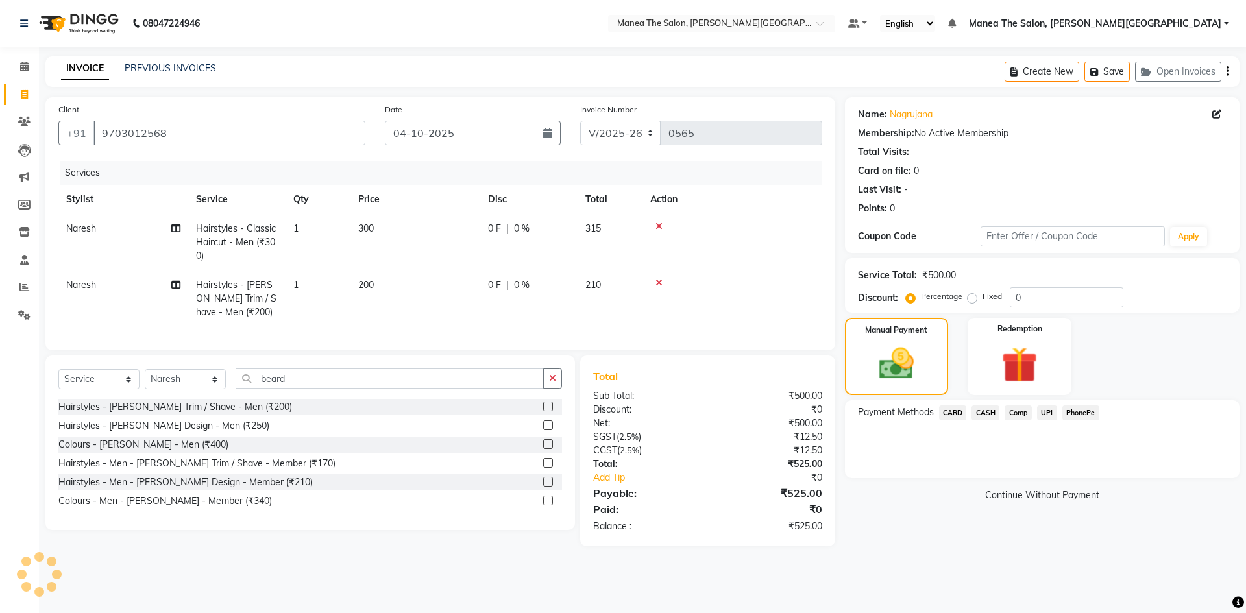
click at [1046, 415] on span "UPI" at bounding box center [1047, 413] width 20 height 15
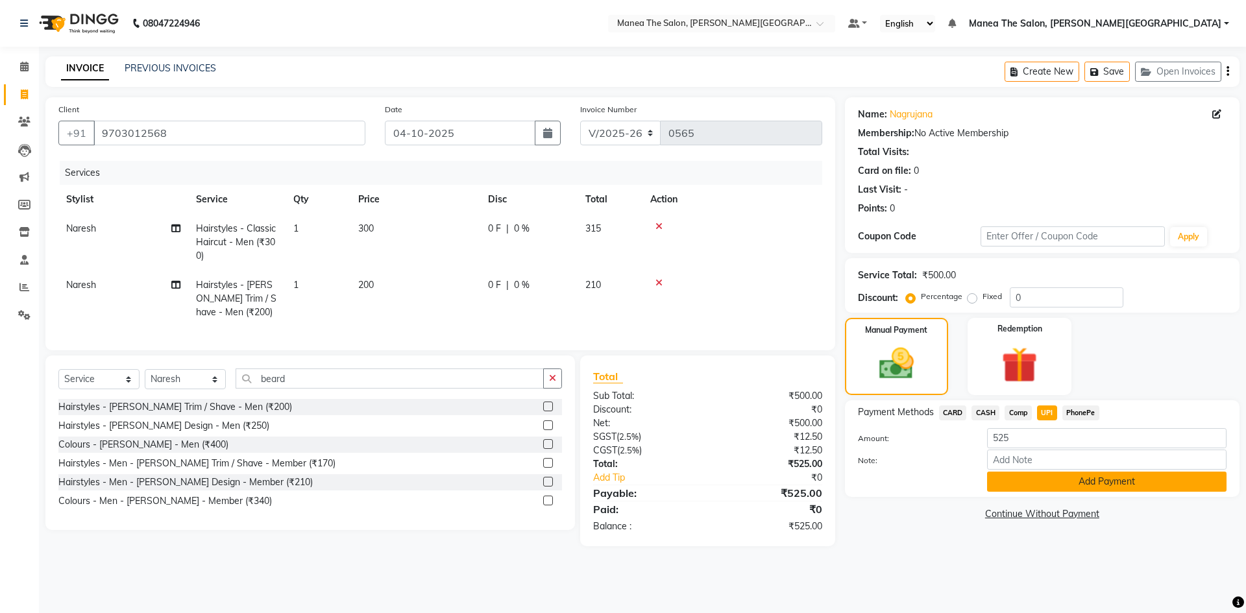
click at [1043, 482] on button "Add Payment" at bounding box center [1106, 482] width 239 height 20
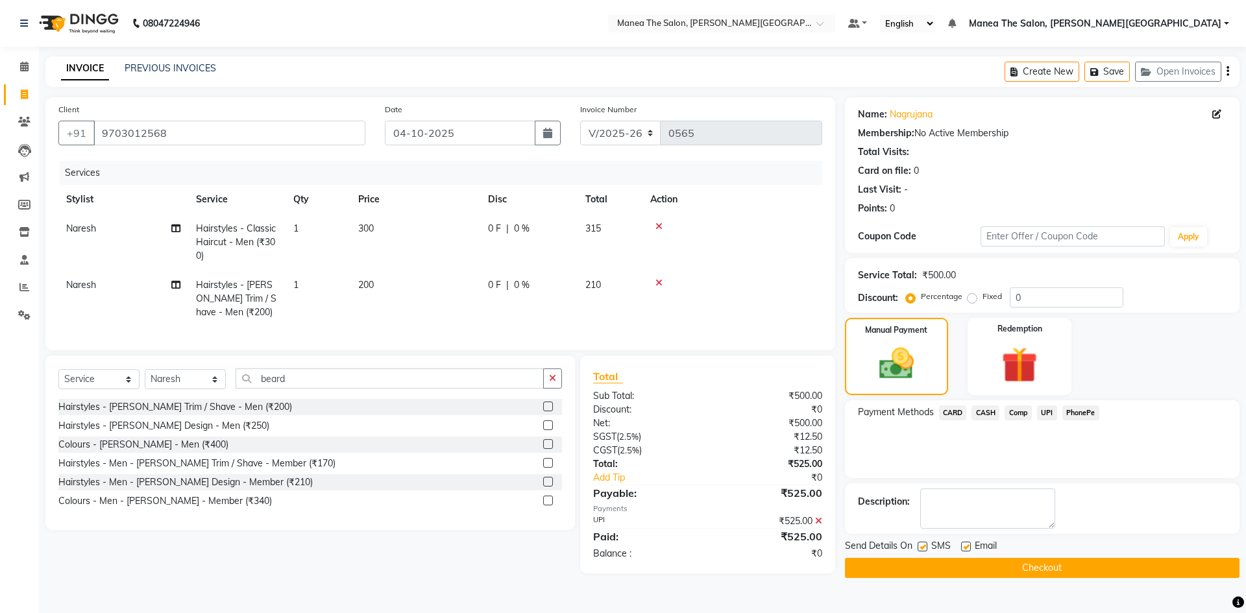
click at [970, 566] on button "Checkout" at bounding box center [1042, 568] width 395 height 20
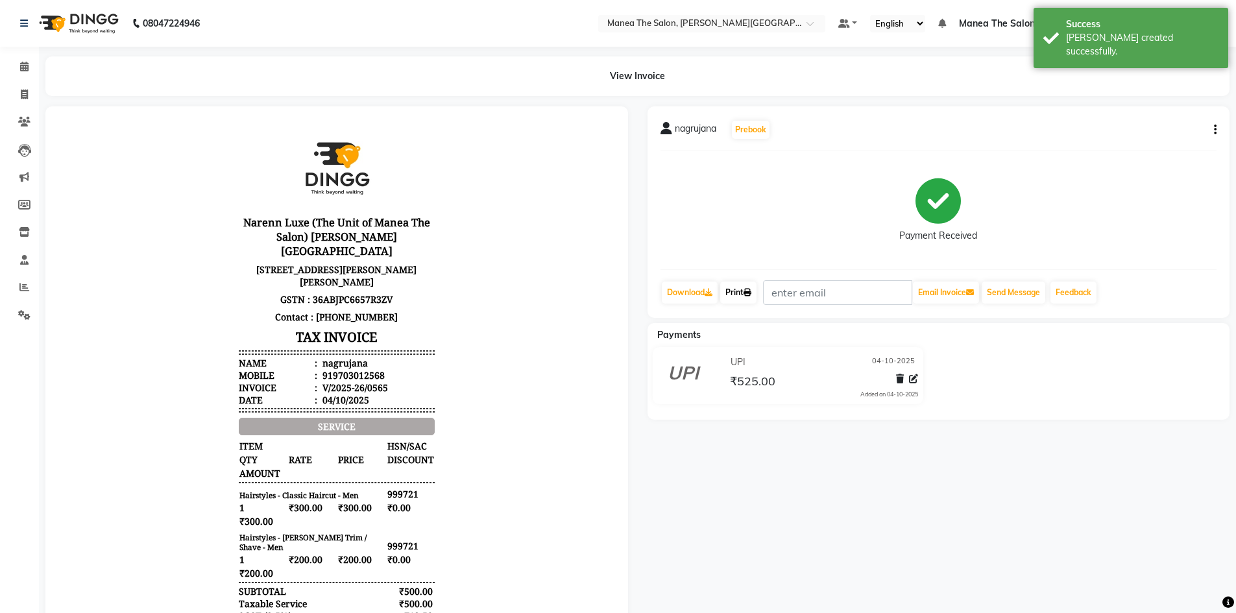
click at [739, 290] on link "Print" at bounding box center [738, 293] width 36 height 22
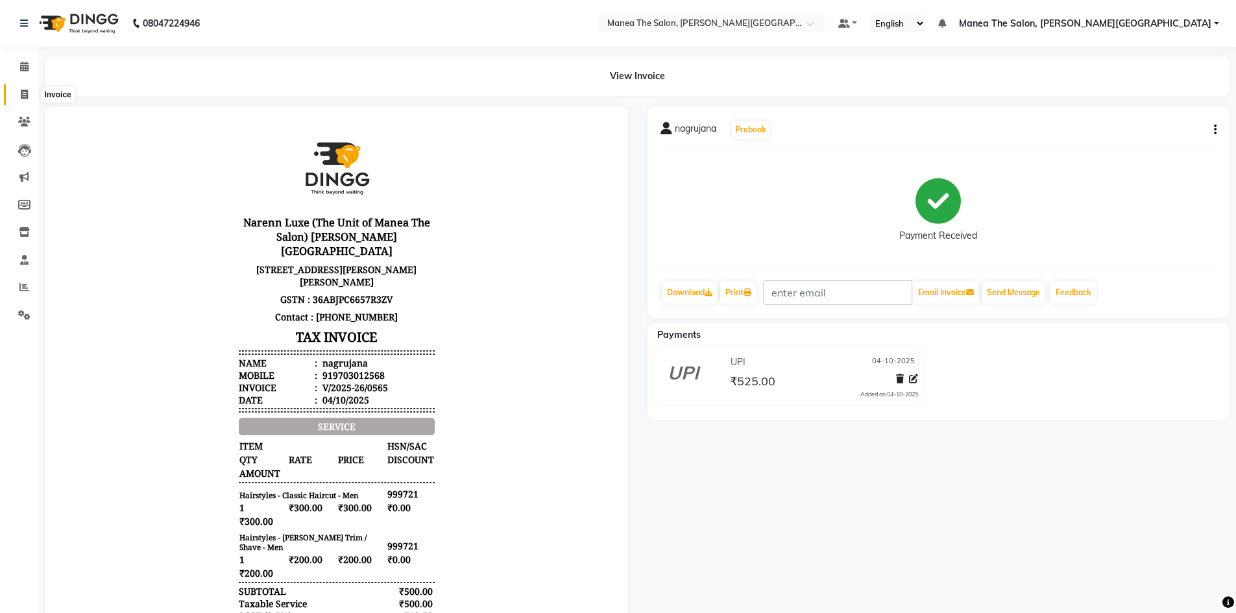
click at [29, 93] on span at bounding box center [24, 95] width 23 height 15
select select "service"
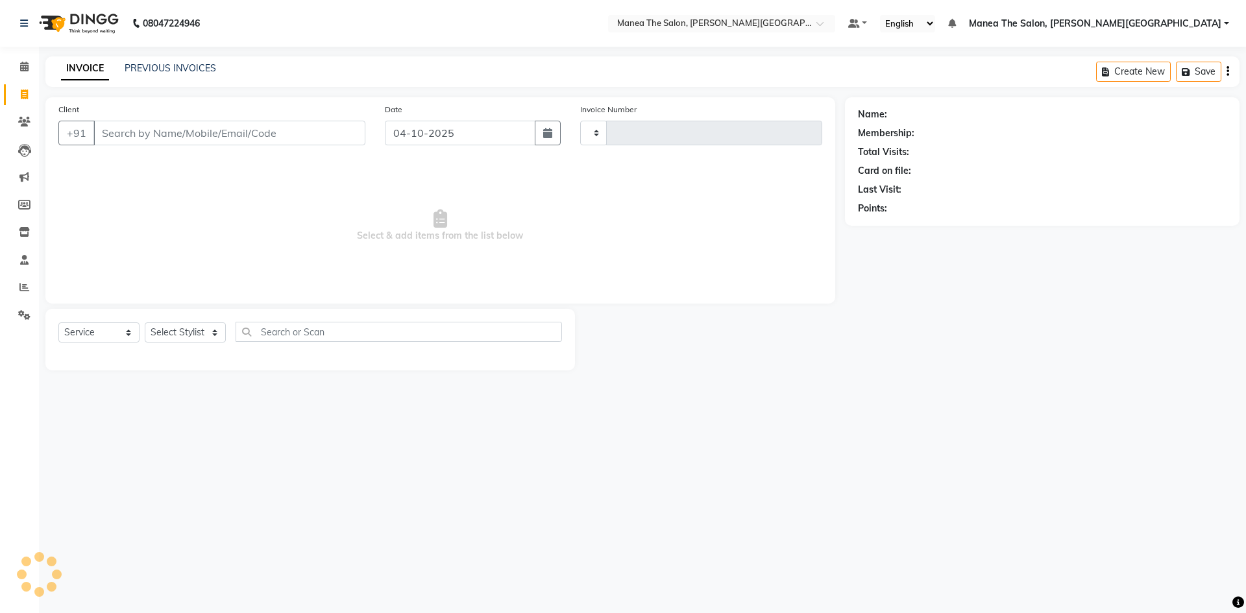
type input "0566"
select select "8762"
